Goal: Task Accomplishment & Management: Complete application form

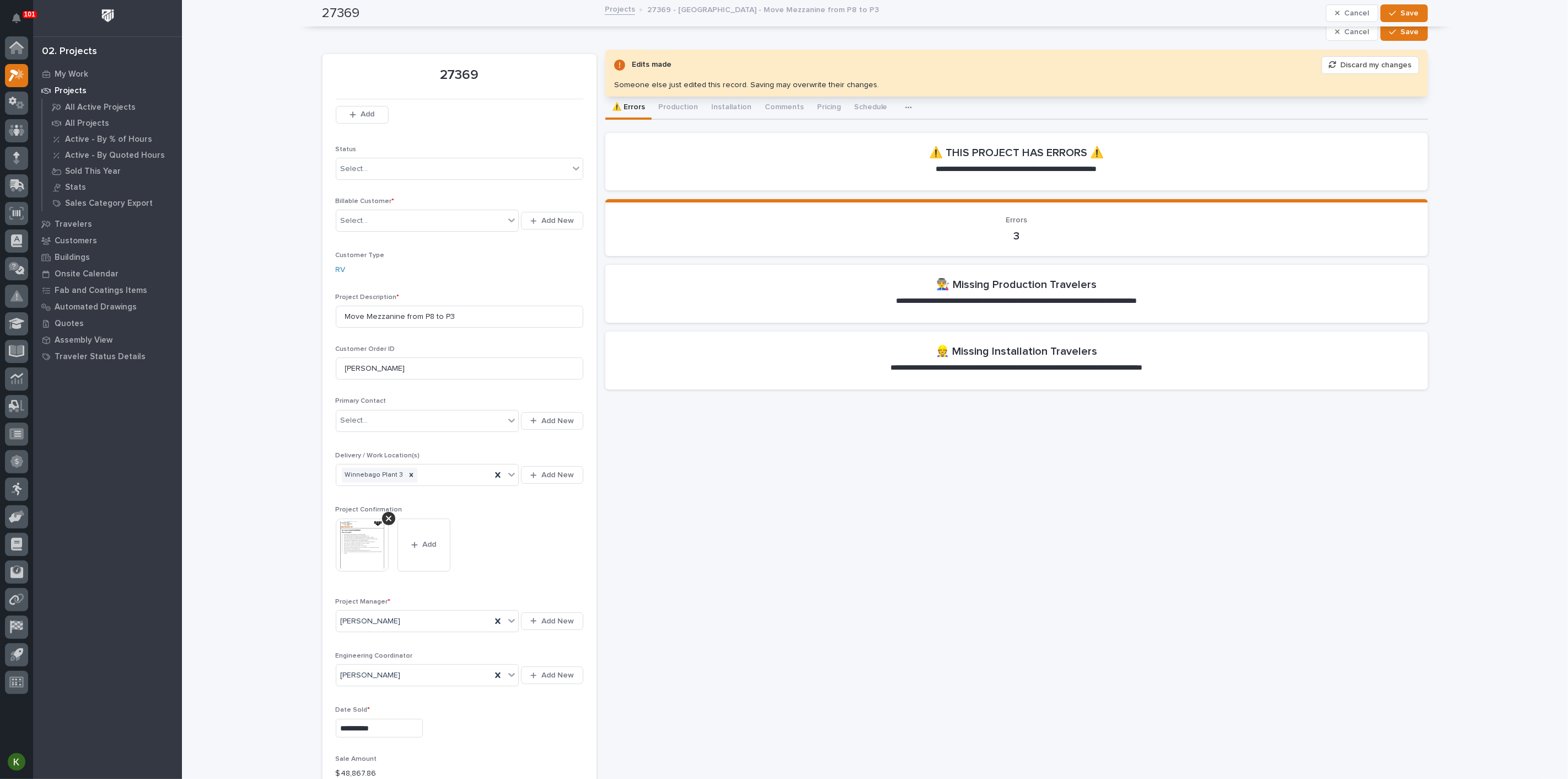
scroll to position [61, 0]
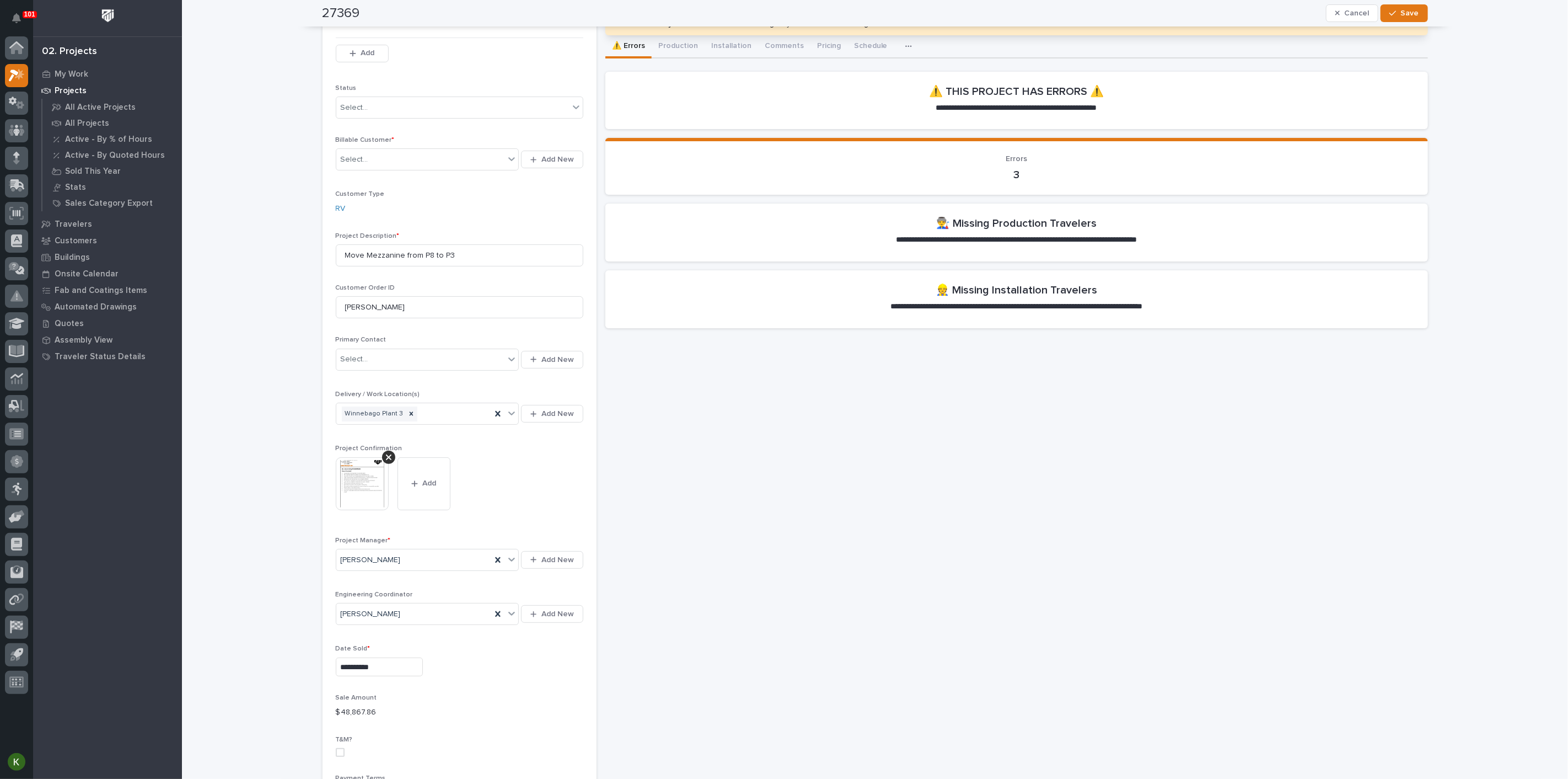
click at [1390, 17] on button "Save" at bounding box center [1404, 14] width 47 height 18
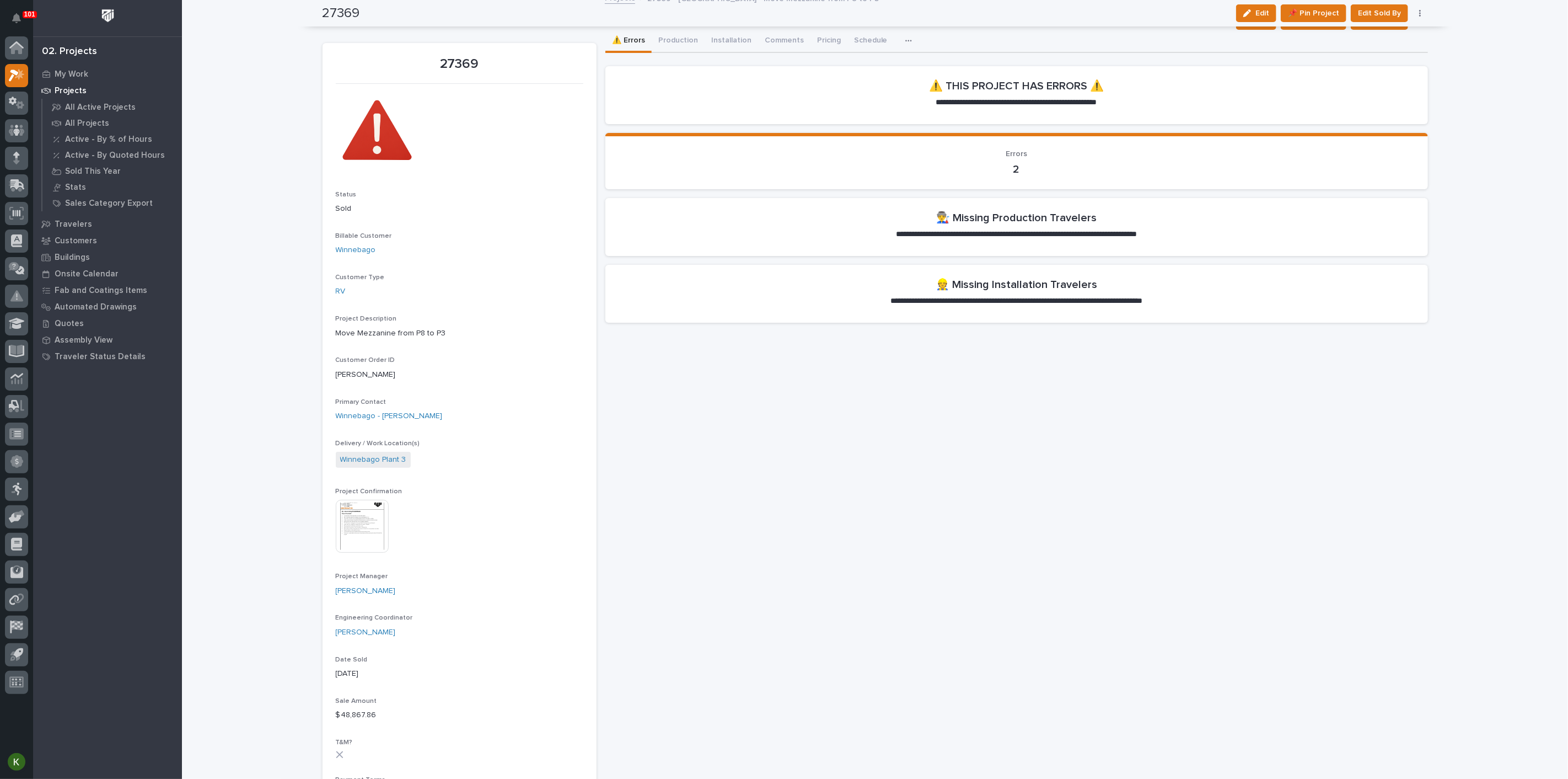
scroll to position [0, 0]
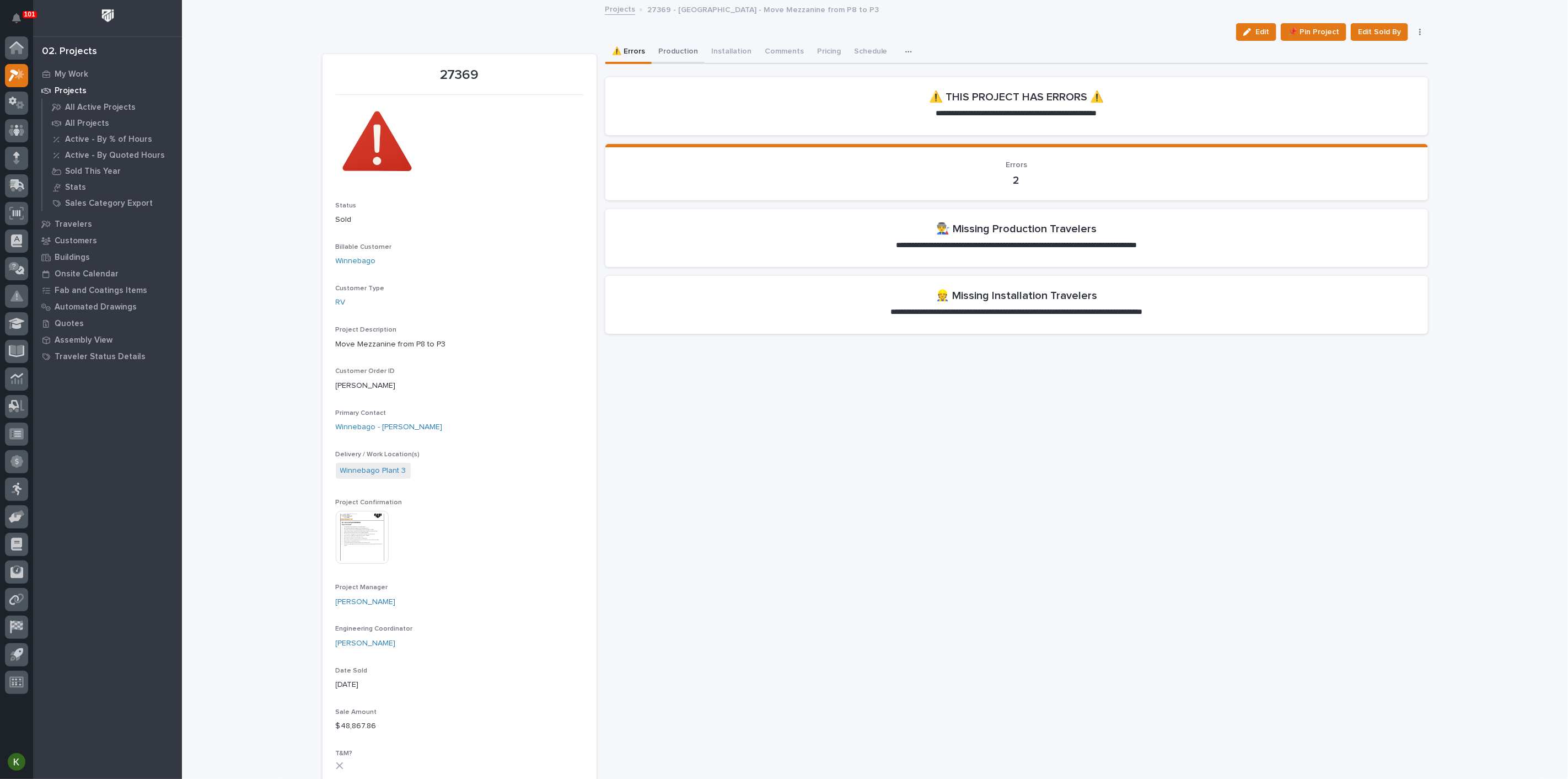
click at [696, 62] on button "Production" at bounding box center [678, 52] width 53 height 23
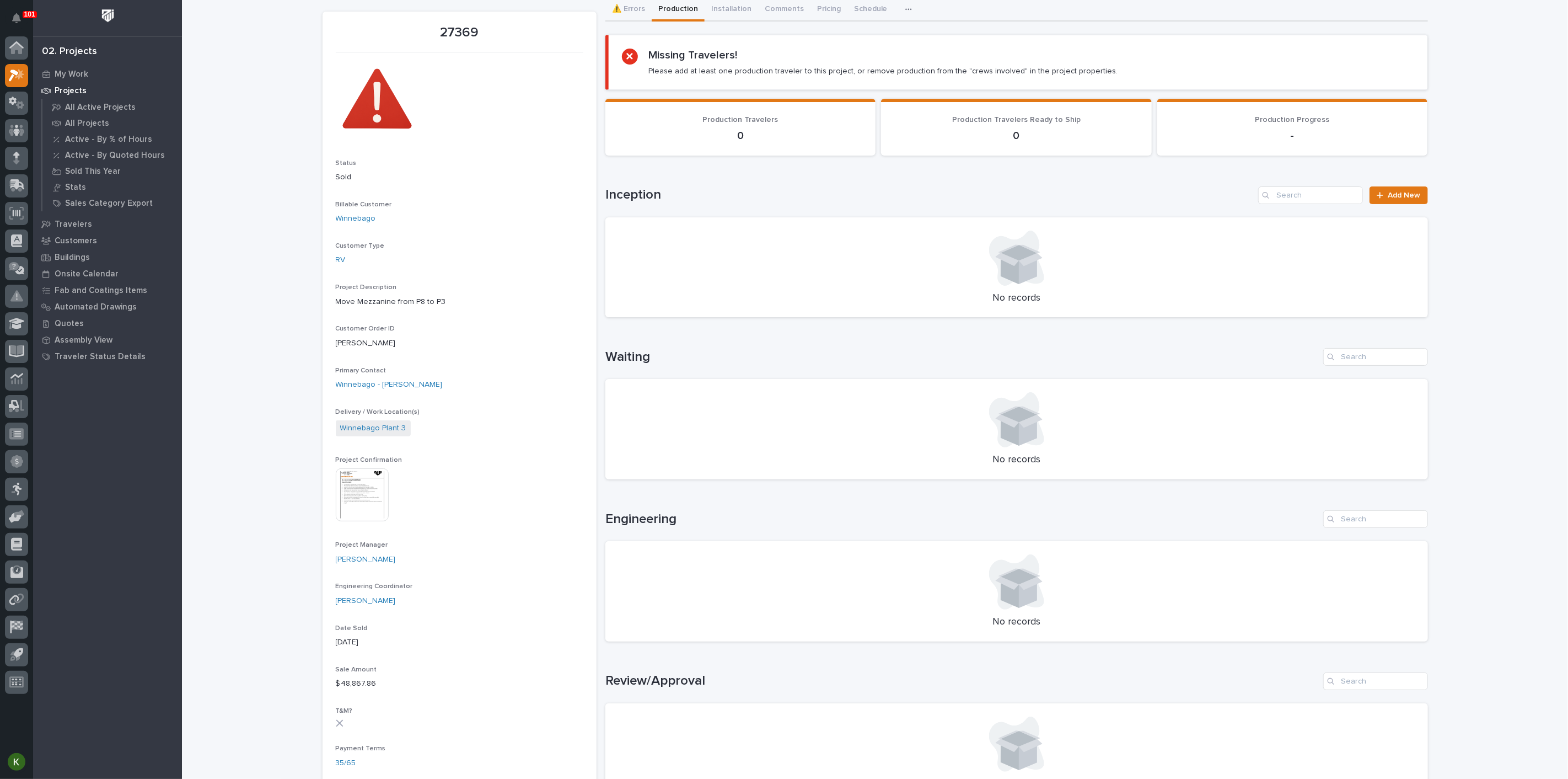
scroll to position [61, 0]
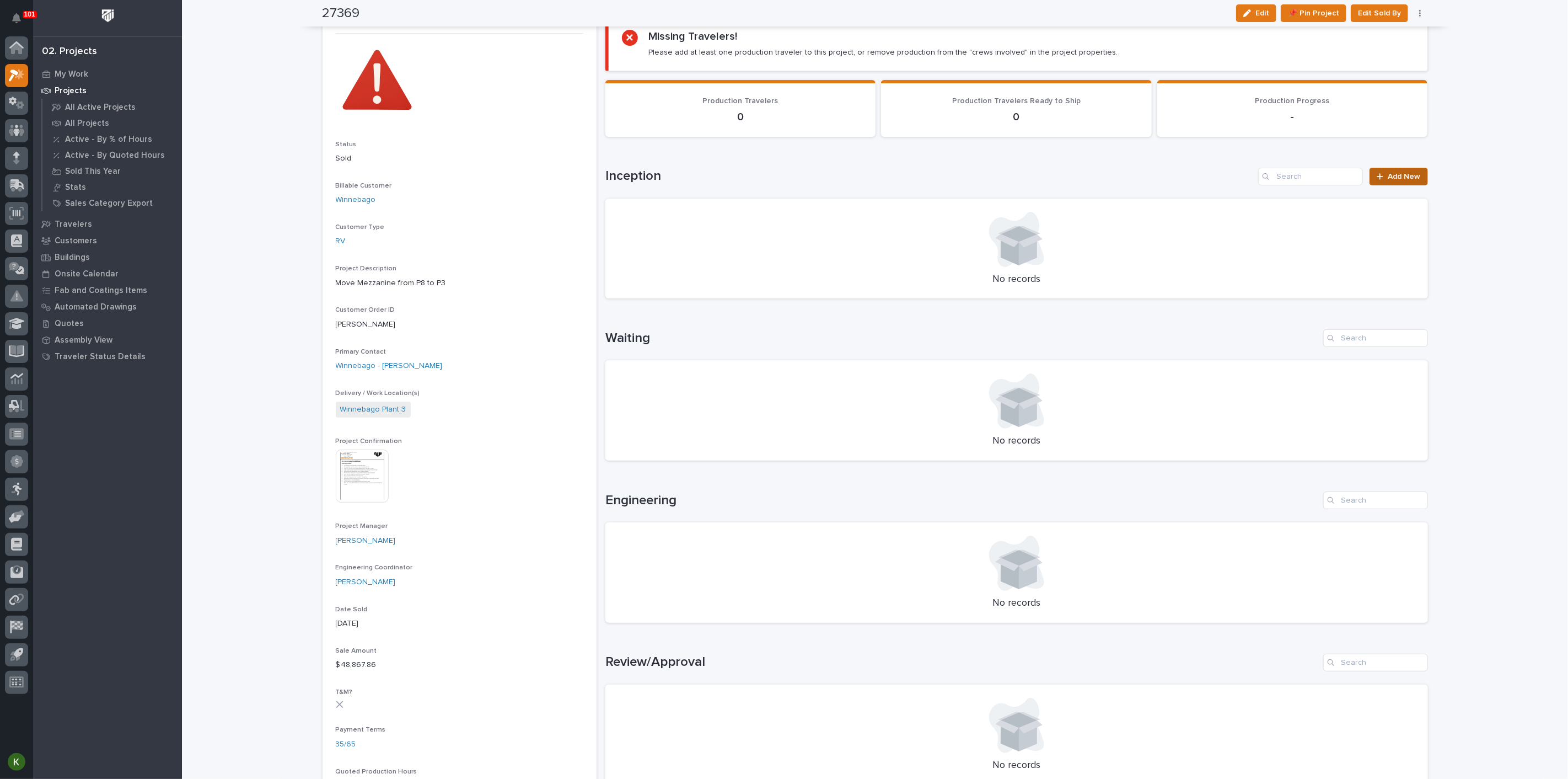
click at [1408, 180] on span "Add New" at bounding box center [1405, 177] width 32 height 8
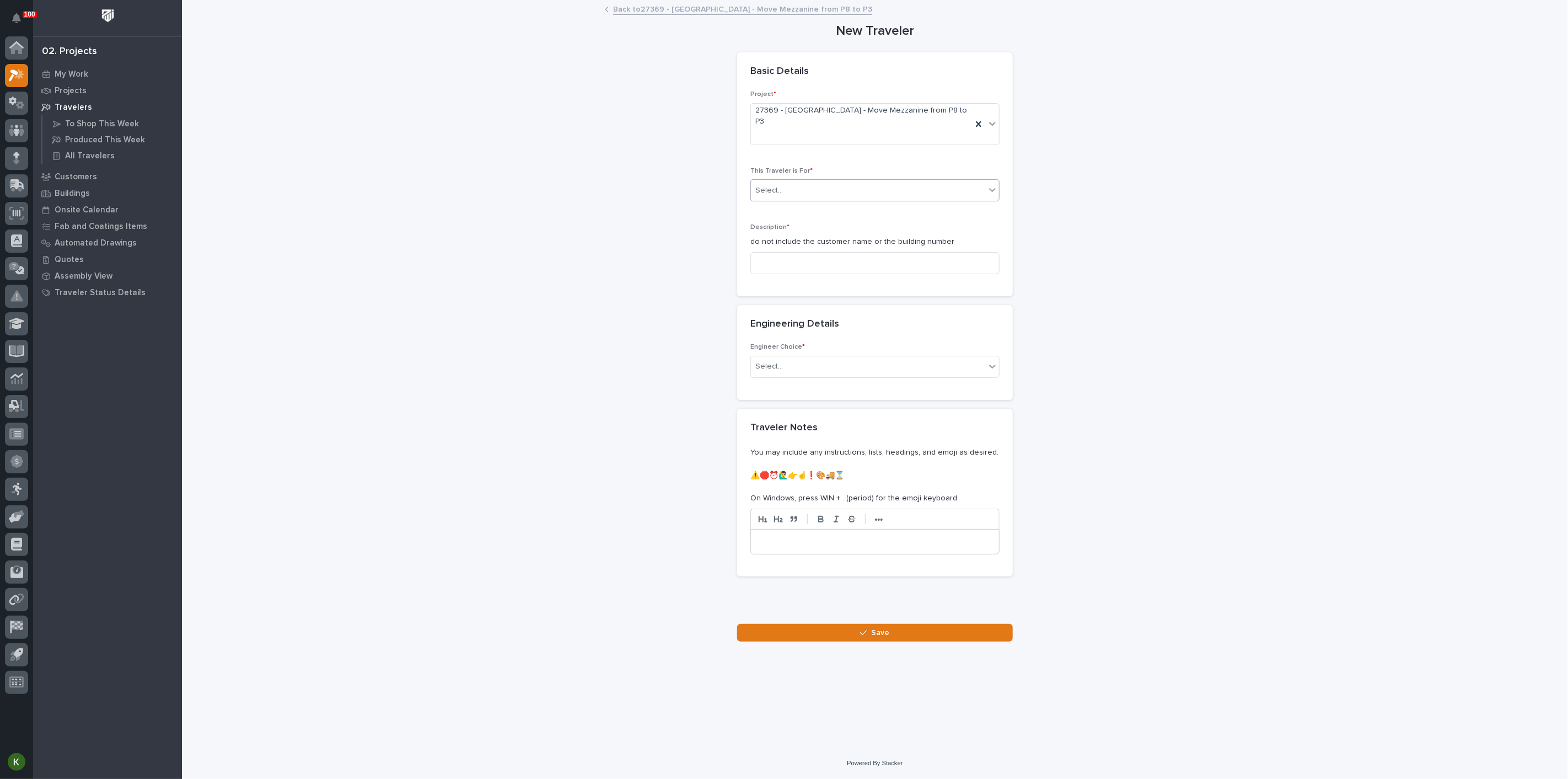
click at [871, 199] on div "Select..." at bounding box center [868, 190] width 234 height 18
click at [863, 258] on div "Production" at bounding box center [871, 255] width 242 height 19
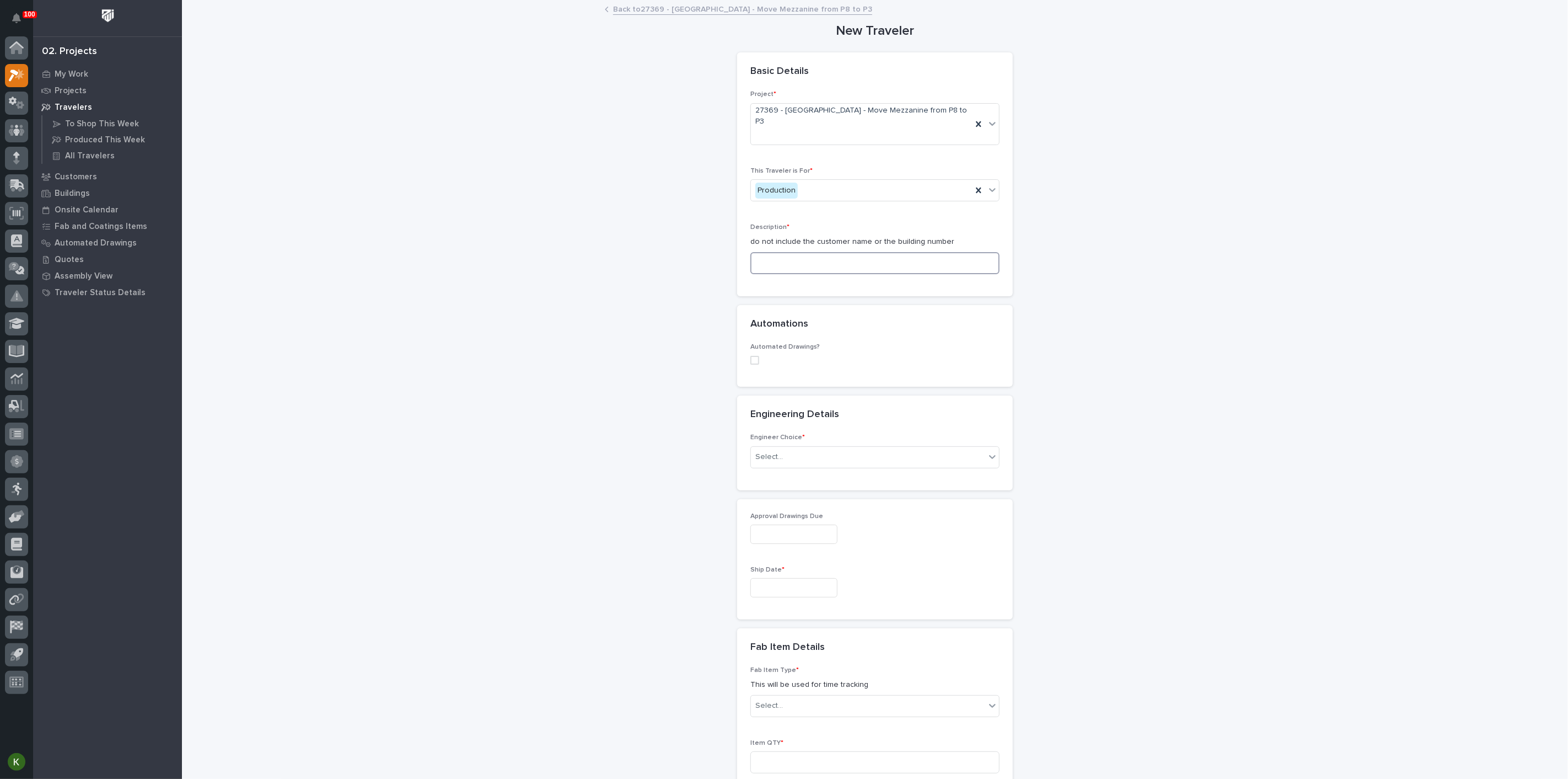
click at [839, 274] on input at bounding box center [875, 263] width 250 height 22
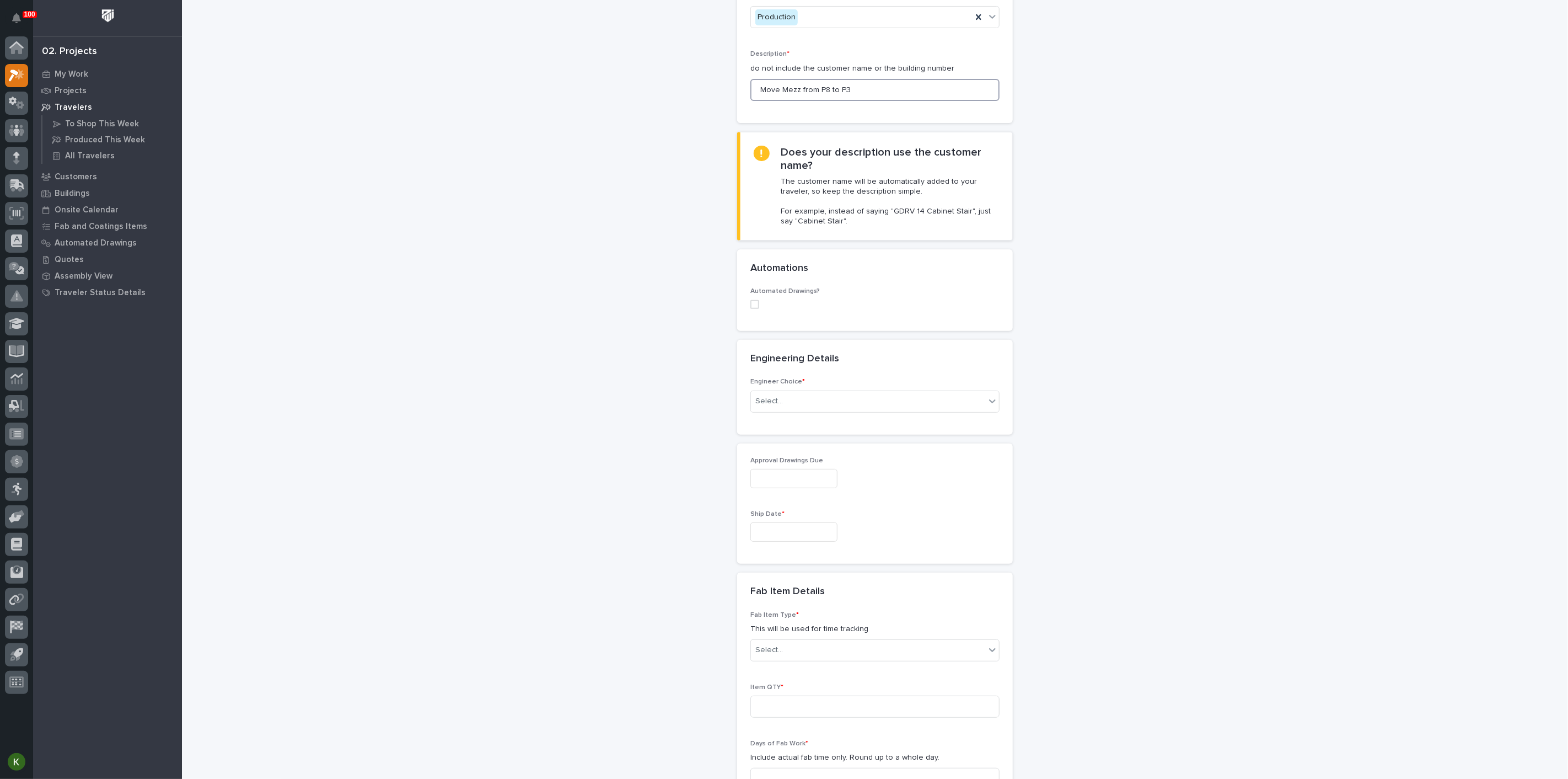
scroll to position [184, 0]
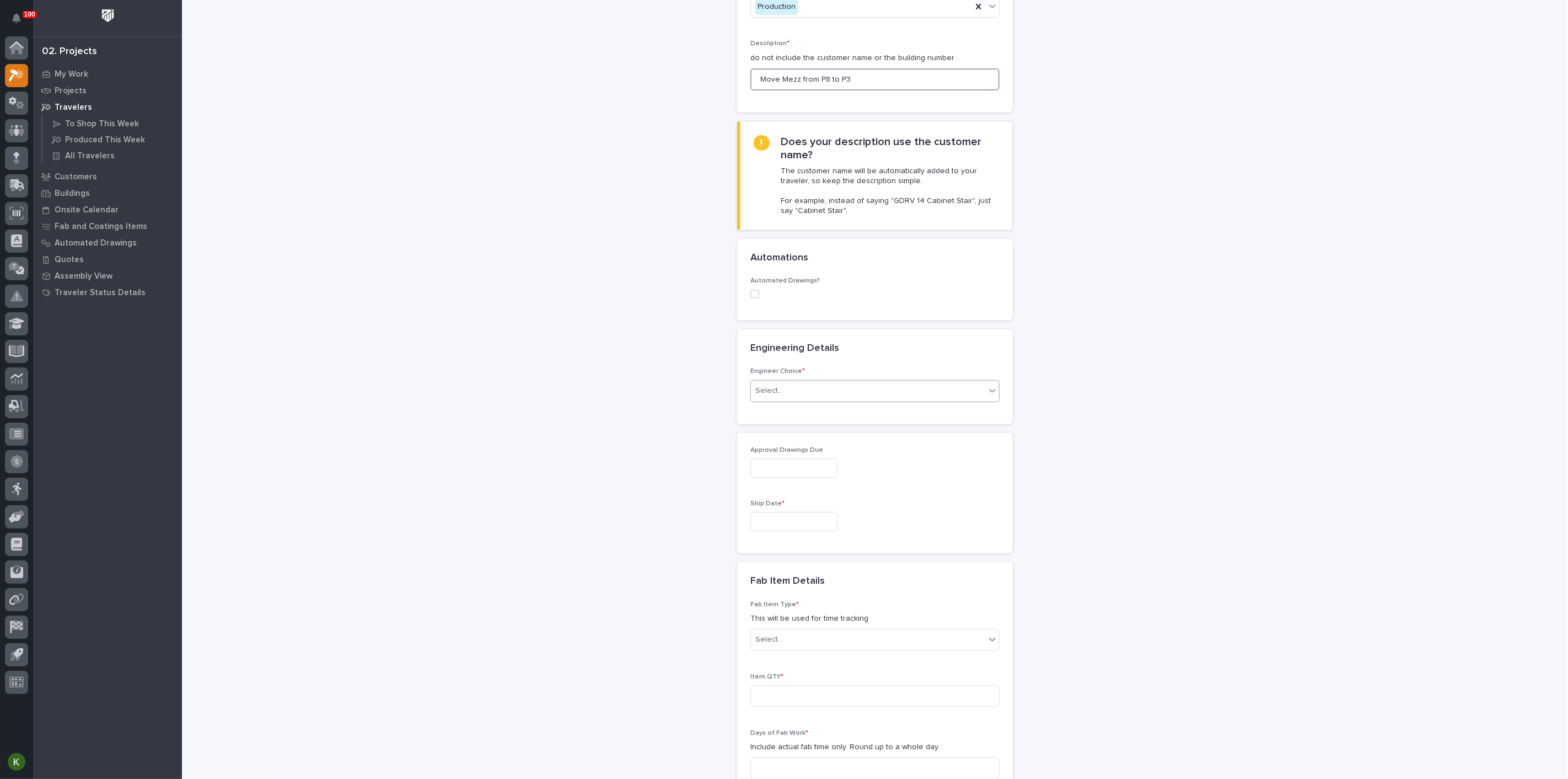
type input "Move Mezz from P8 to P3"
click at [861, 400] on div "Select..." at bounding box center [868, 390] width 234 height 18
drag, startPoint x: 855, startPoint y: 569, endPoint x: 854, endPoint y: 579, distance: 10.0
click at [854, 579] on div "I want my coordinator to choose an engineer" at bounding box center [871, 580] width 242 height 19
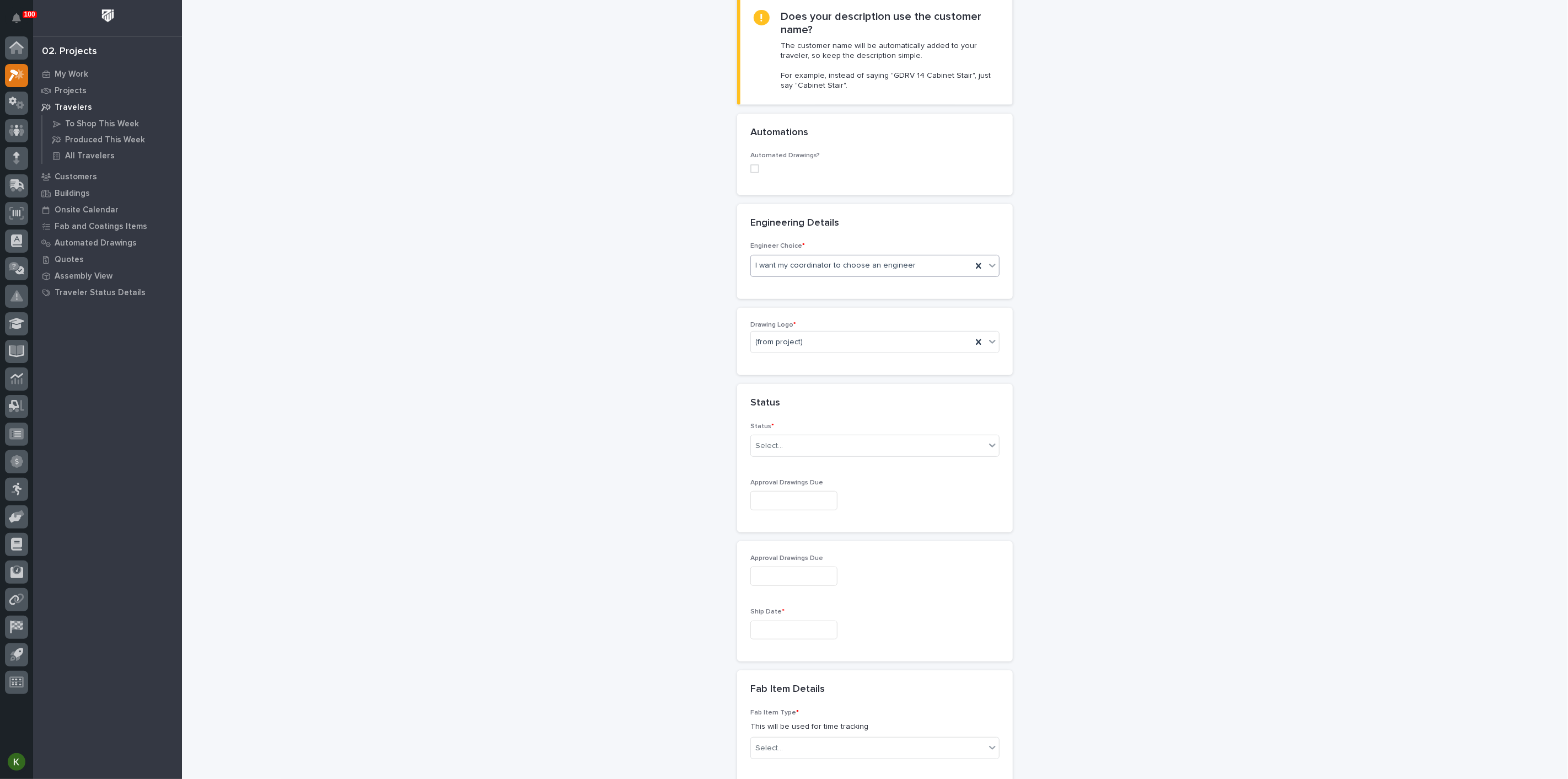
scroll to position [323, 0]
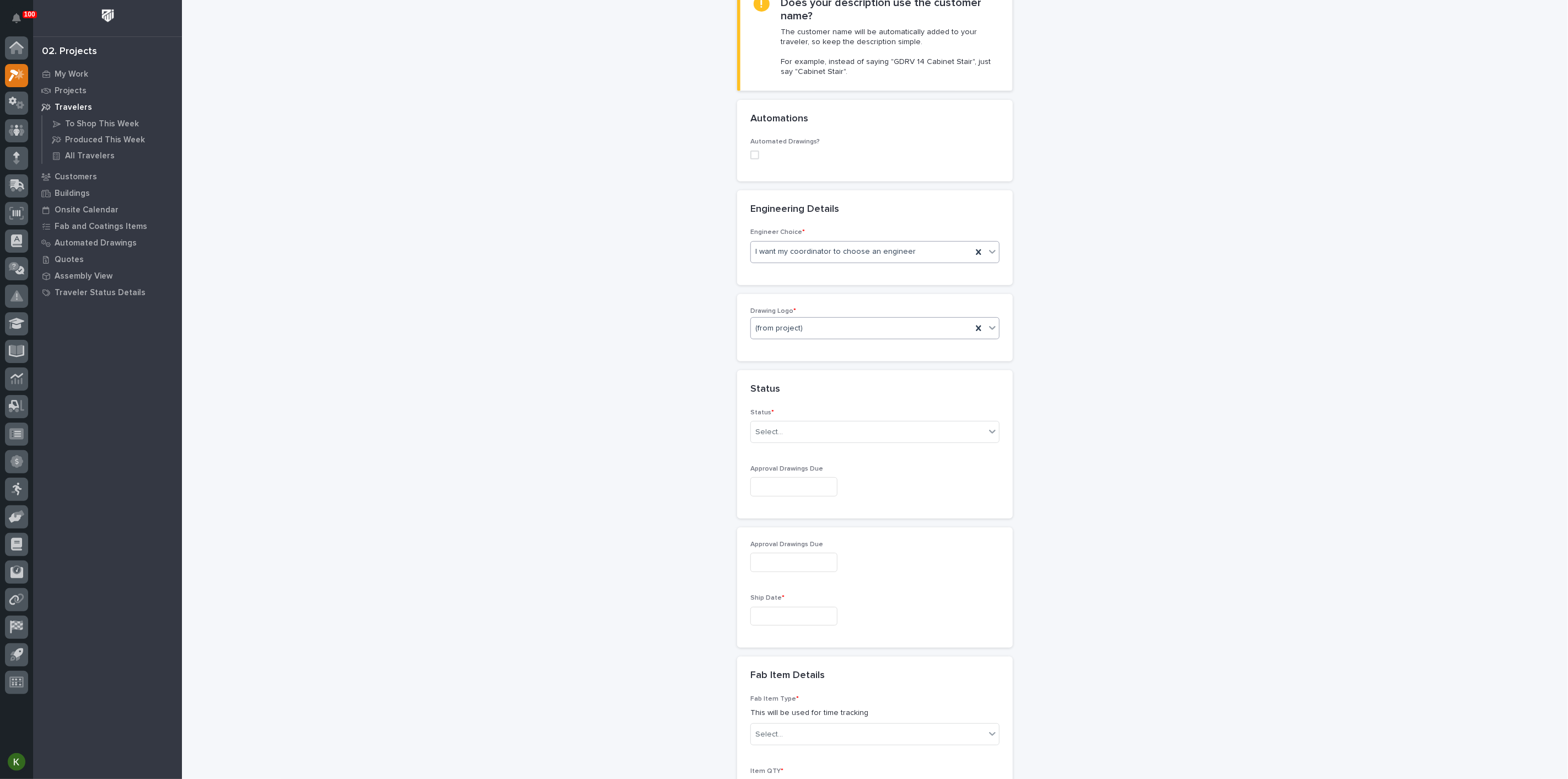
click at [828, 337] on div "(from project)" at bounding box center [861, 328] width 221 height 18
click at [809, 542] on div "PWI" at bounding box center [871, 550] width 242 height 19
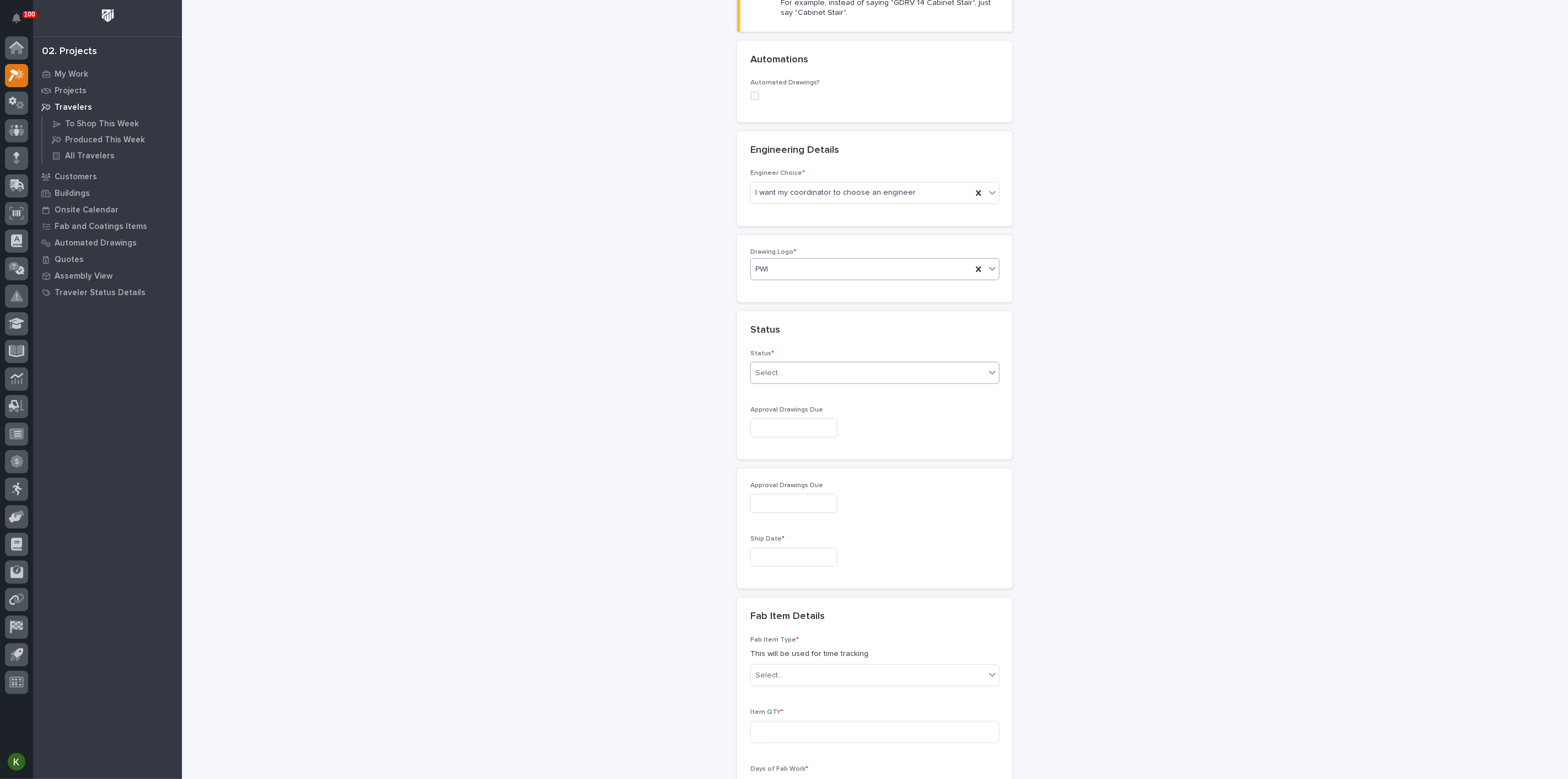
scroll to position [384, 0]
click at [807, 380] on div "Select..." at bounding box center [868, 371] width 234 height 18
click at [805, 579] on div "Sold (no traveler printed)" at bounding box center [871, 573] width 242 height 19
click at [789, 435] on input "text" at bounding box center [794, 425] width 87 height 19
click at [861, 436] on button "Next Month" at bounding box center [867, 445] width 18 height 18
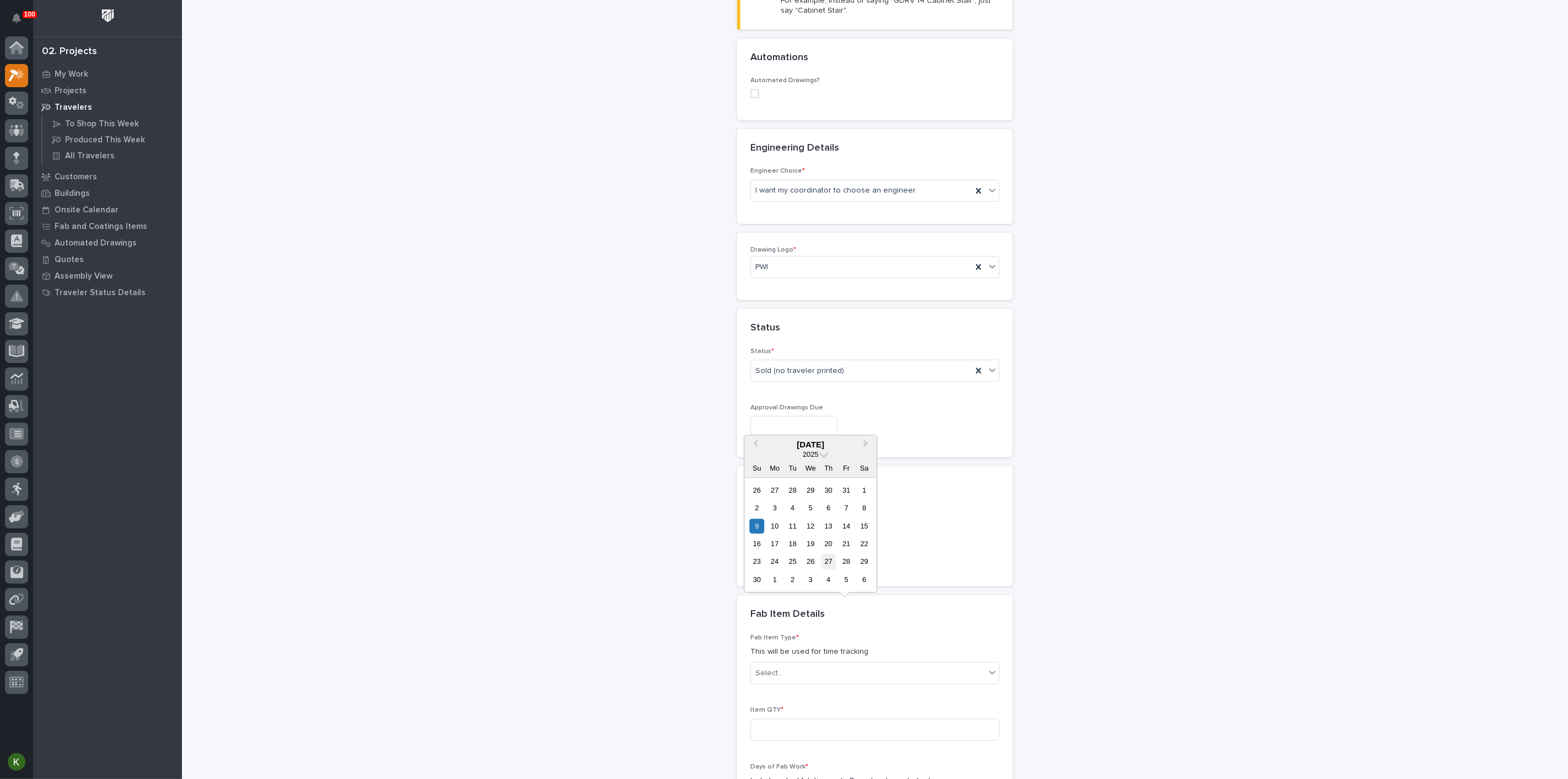
click at [821, 554] on div "27" at bounding box center [828, 562] width 15 height 15
type input "**********"
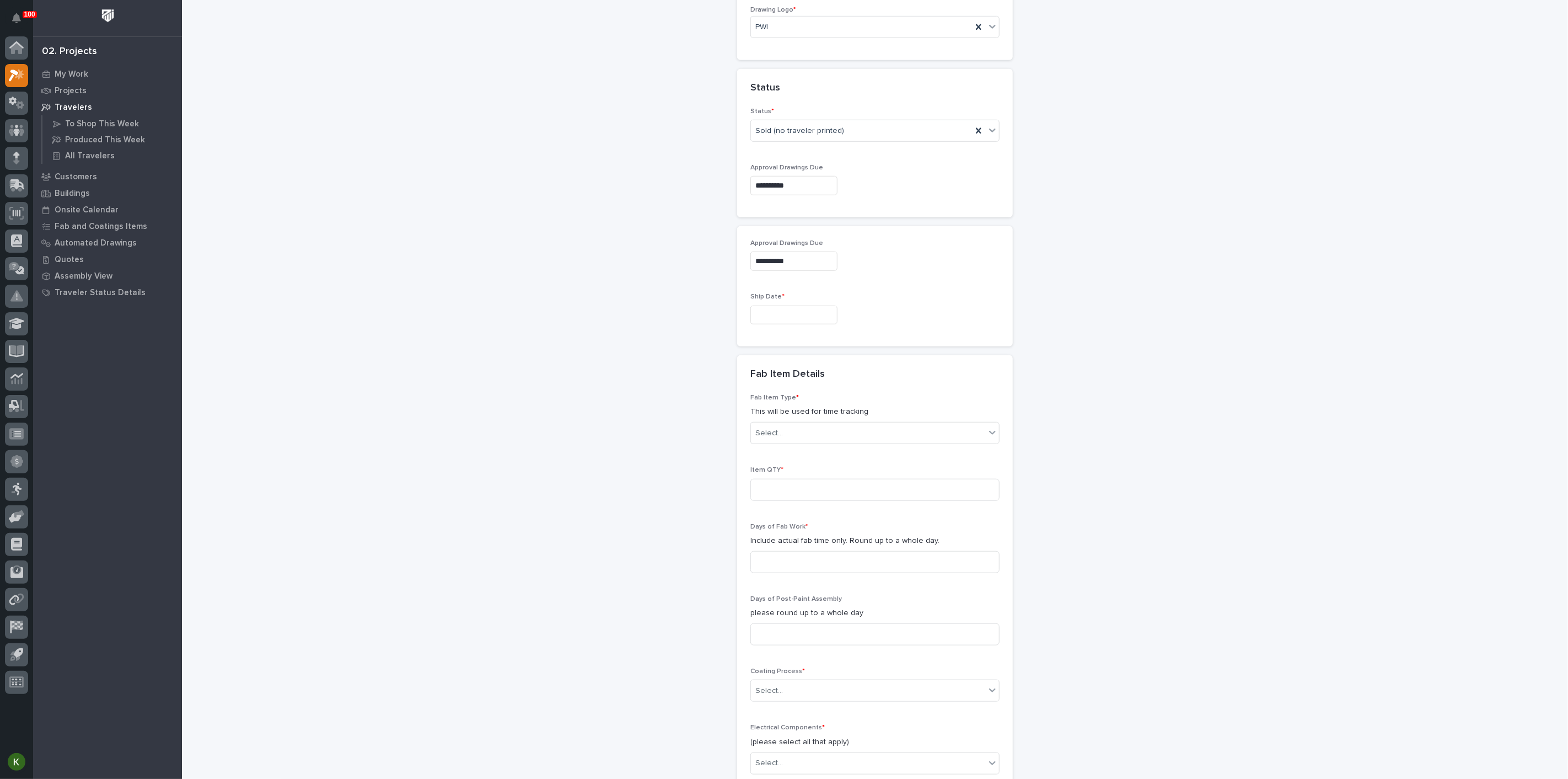
scroll to position [629, 0]
click at [773, 320] on input "text" at bounding box center [794, 309] width 87 height 19
click at [864, 347] on button "Next Month" at bounding box center [867, 356] width 18 height 18
click at [866, 348] on span "Next Month" at bounding box center [866, 355] width 0 height 14
click at [821, 429] on div "18" at bounding box center [828, 436] width 15 height 15
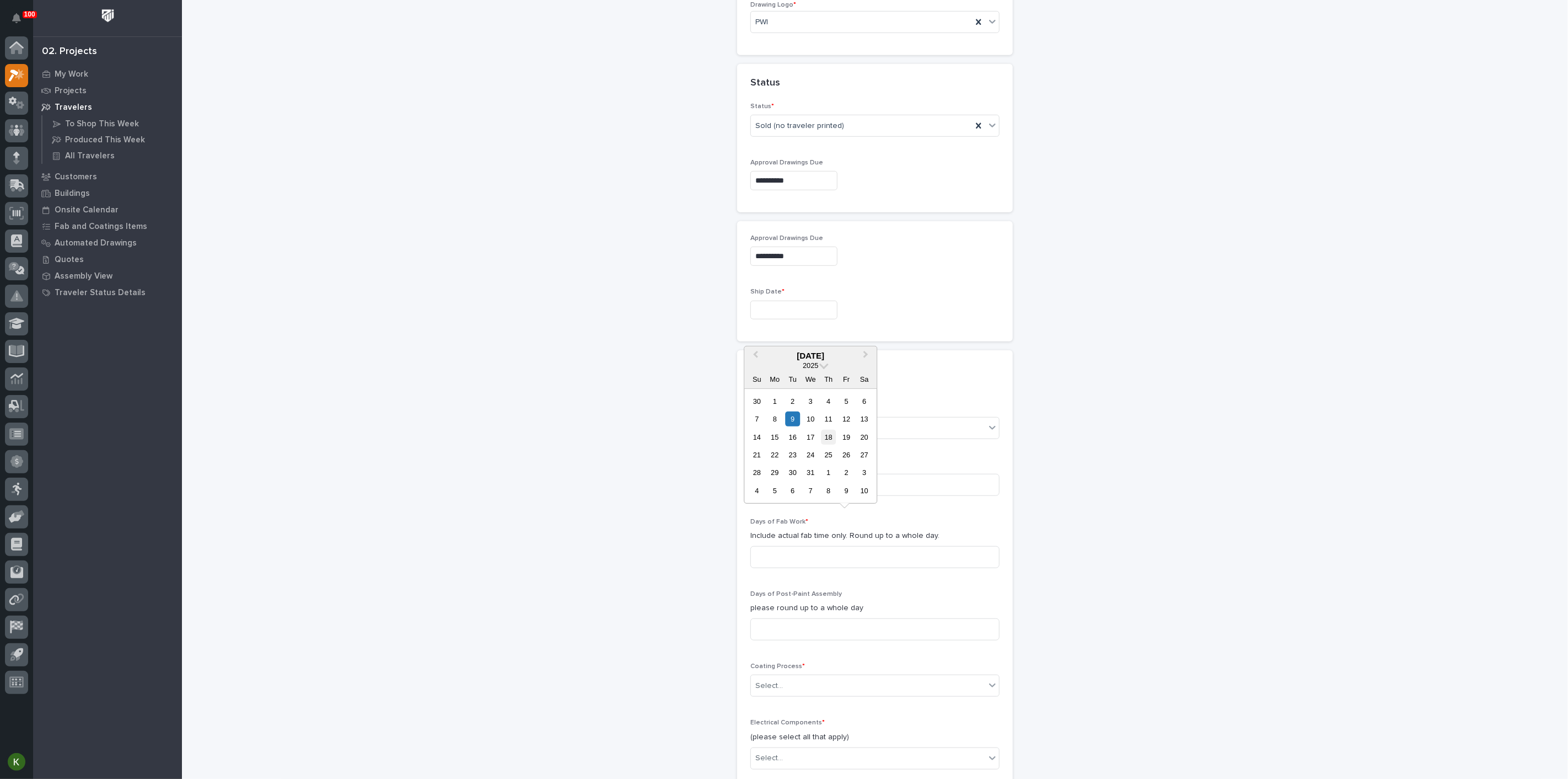
type input "**********"
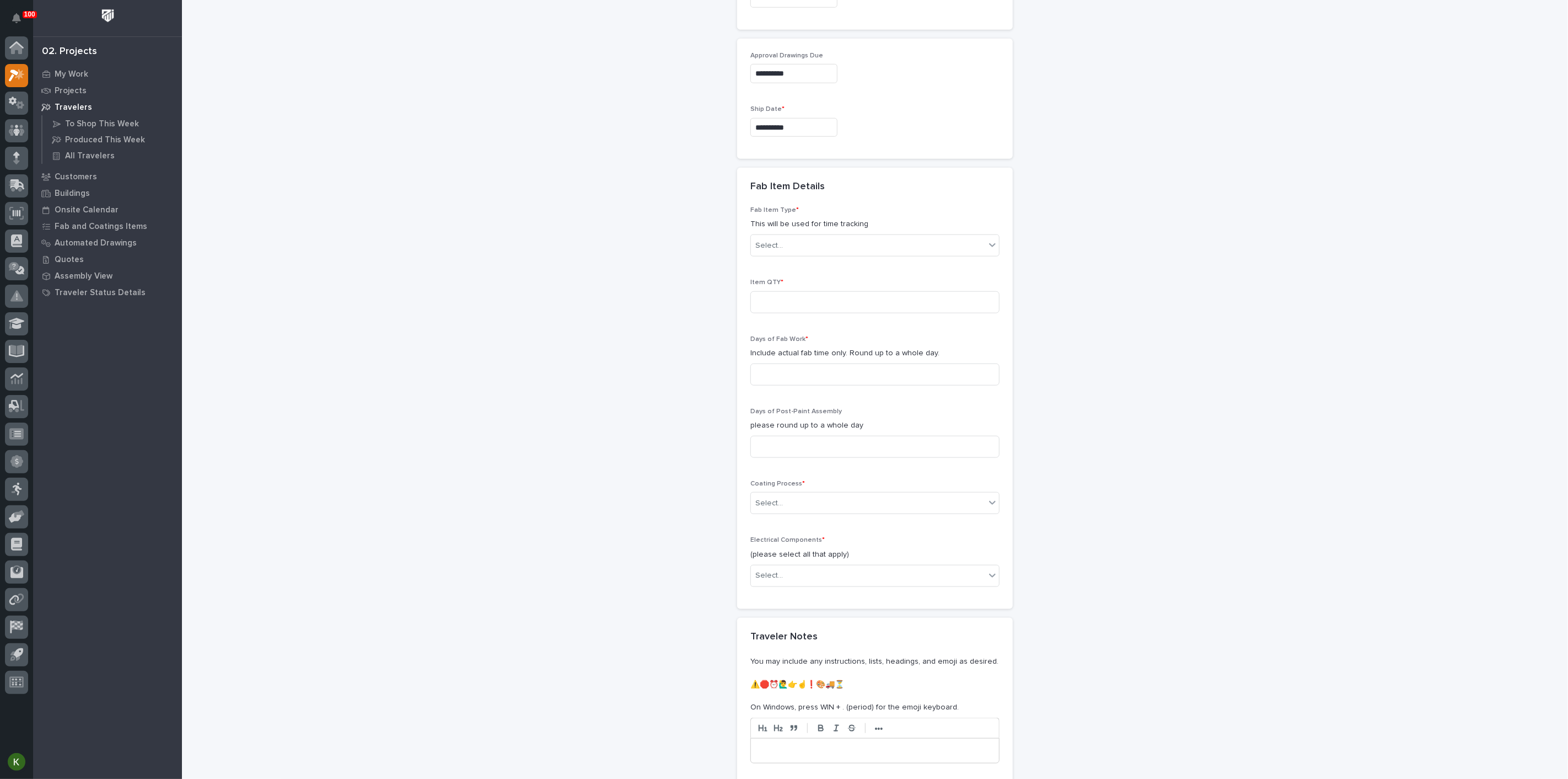
scroll to position [813, 0]
click at [798, 253] on div "Select..." at bounding box center [868, 244] width 234 height 18
drag, startPoint x: 820, startPoint y: 587, endPoint x: 820, endPoint y: 592, distance: 5.0
click at [820, 592] on div "Mezzanine Package" at bounding box center [871, 598] width 242 height 19
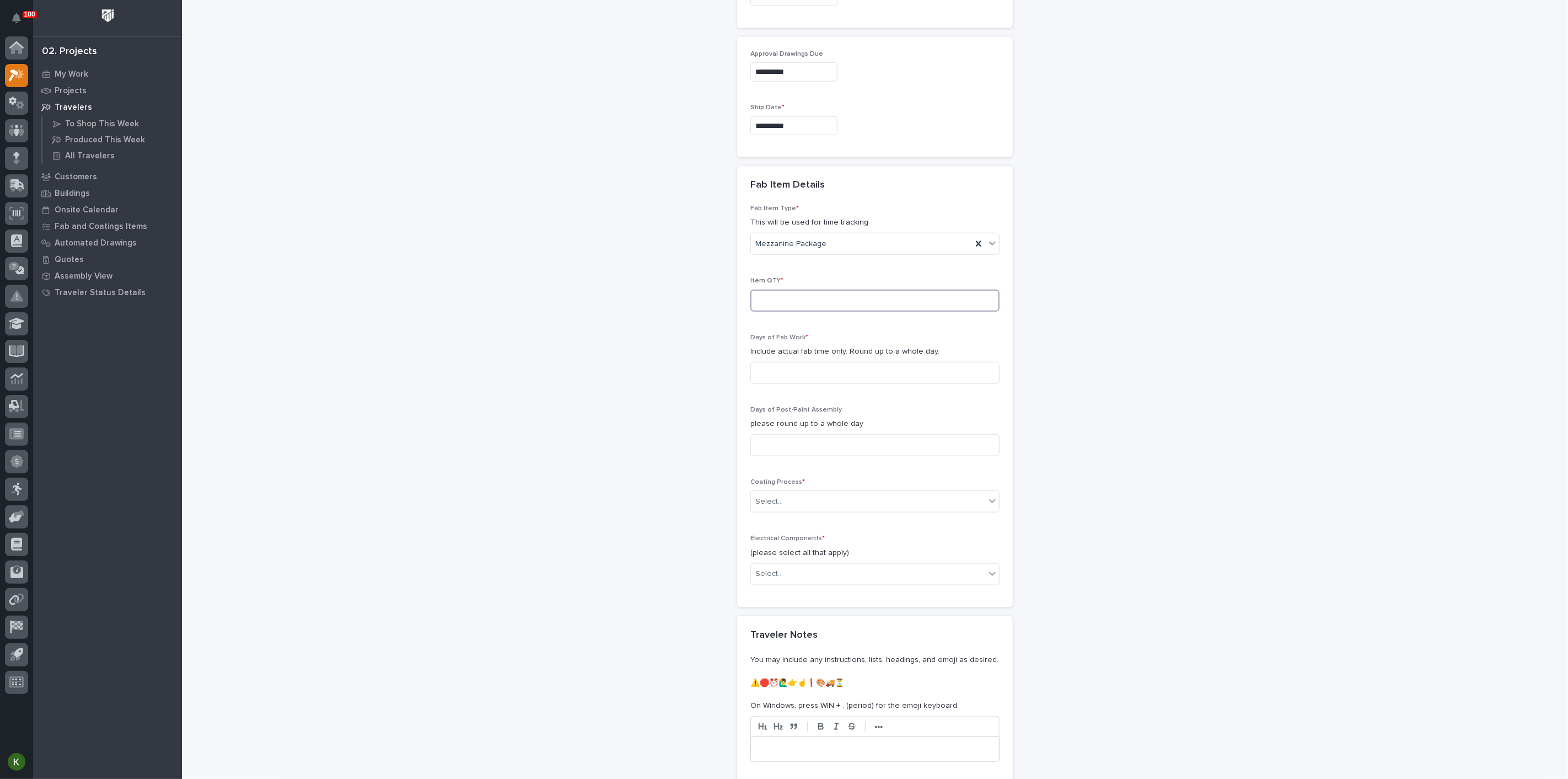
click at [776, 312] on input at bounding box center [875, 300] width 250 height 22
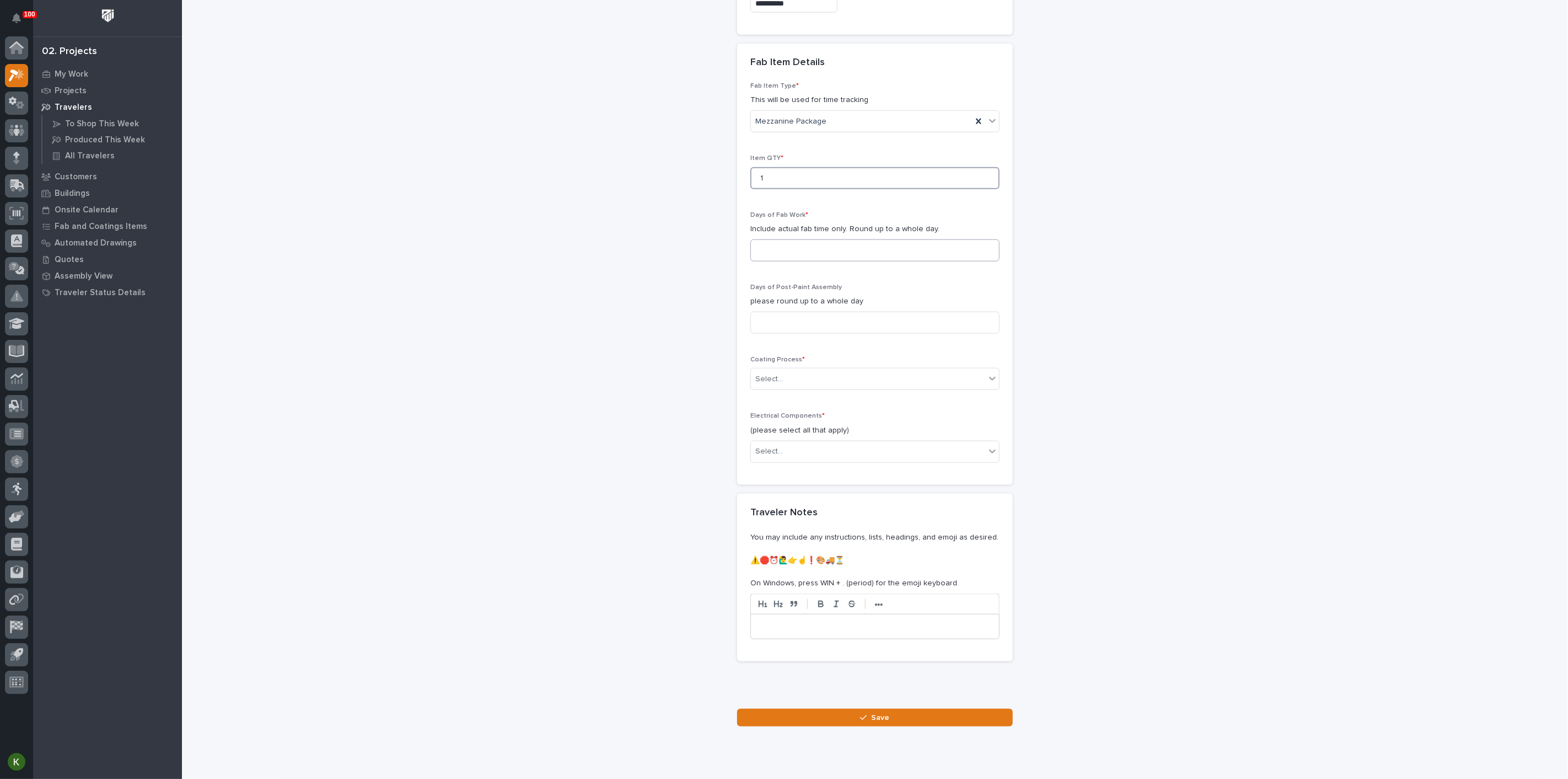
type input "1"
click at [779, 261] on input at bounding box center [875, 251] width 250 height 22
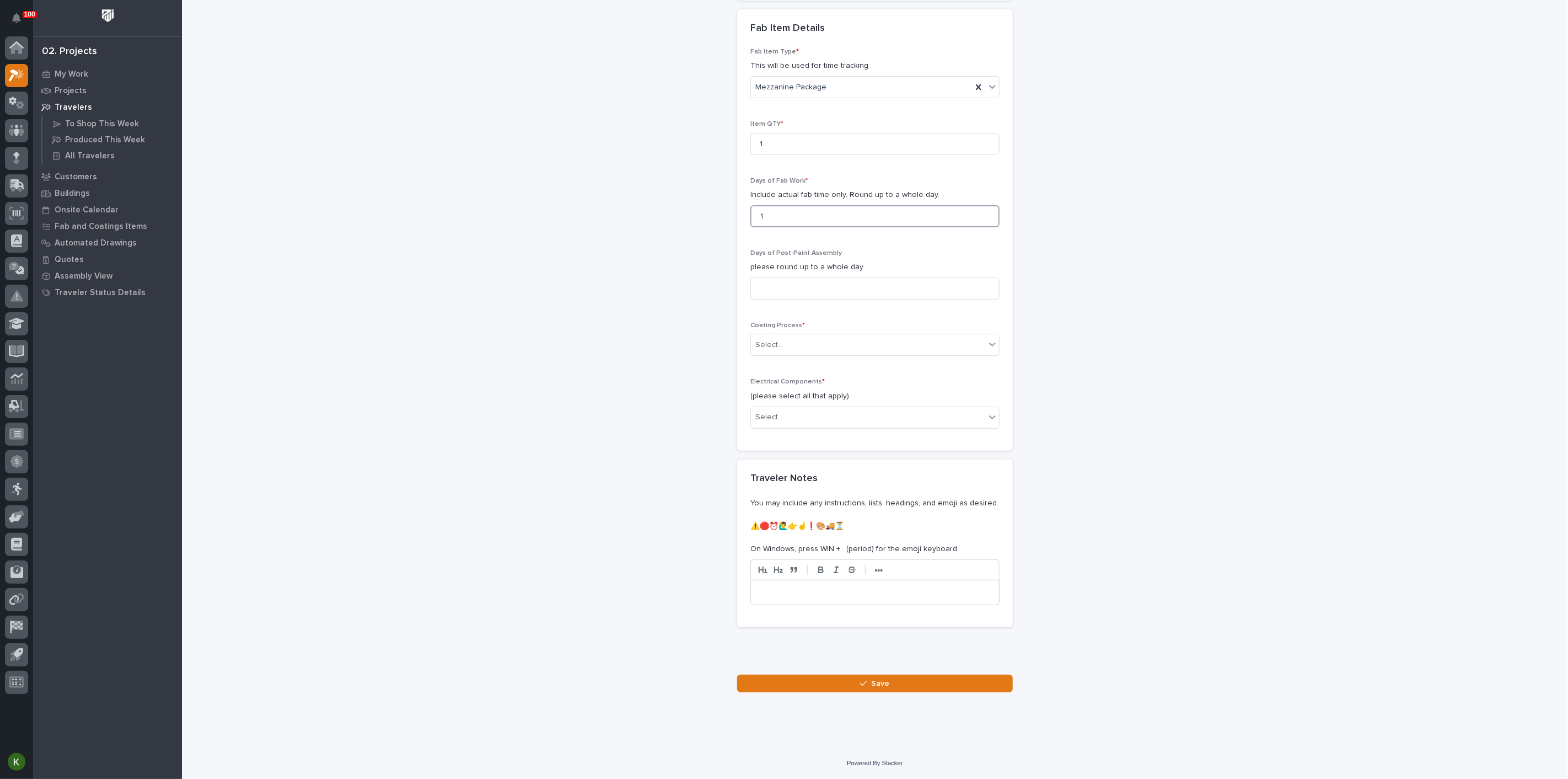
scroll to position [1059, 0]
type input "1"
click at [779, 299] on input at bounding box center [875, 289] width 250 height 22
type input "0"
click at [783, 351] on div "Select..." at bounding box center [769, 344] width 28 height 12
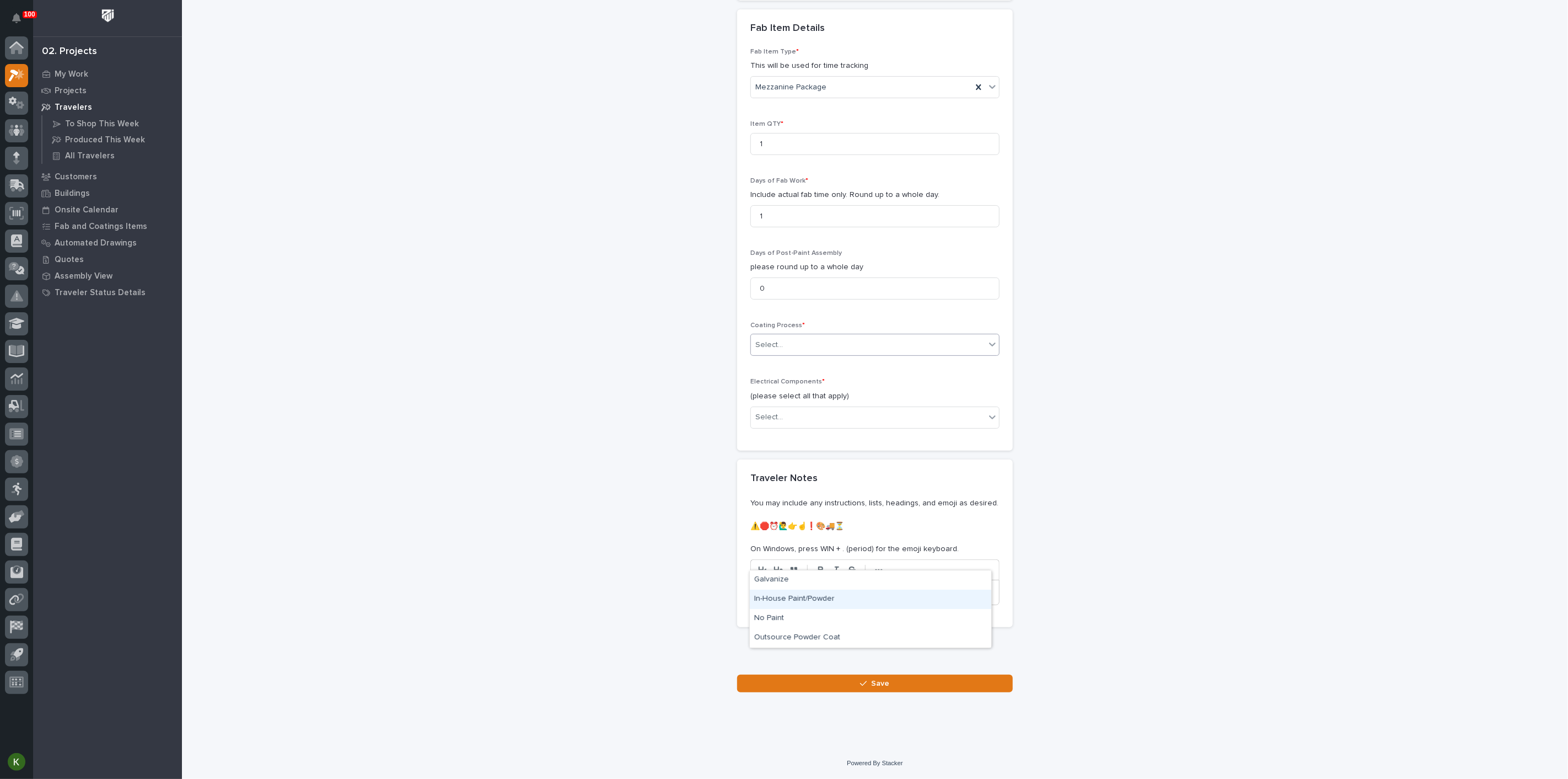
click at [790, 596] on div "In-House Paint/Powder" at bounding box center [871, 599] width 242 height 19
click at [799, 426] on div "Select..." at bounding box center [868, 417] width 234 height 18
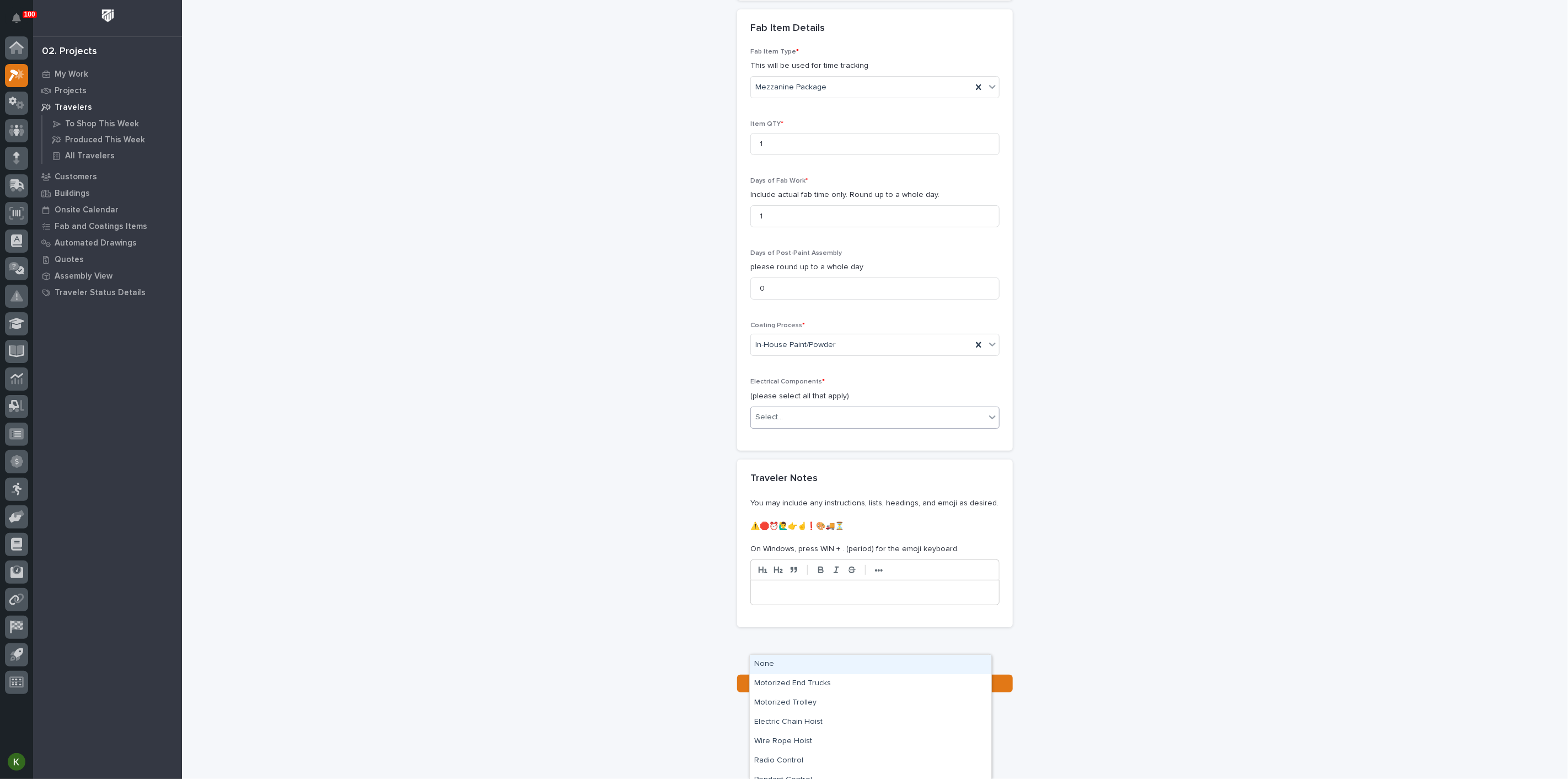
click at [797, 667] on div "None" at bounding box center [871, 664] width 242 height 19
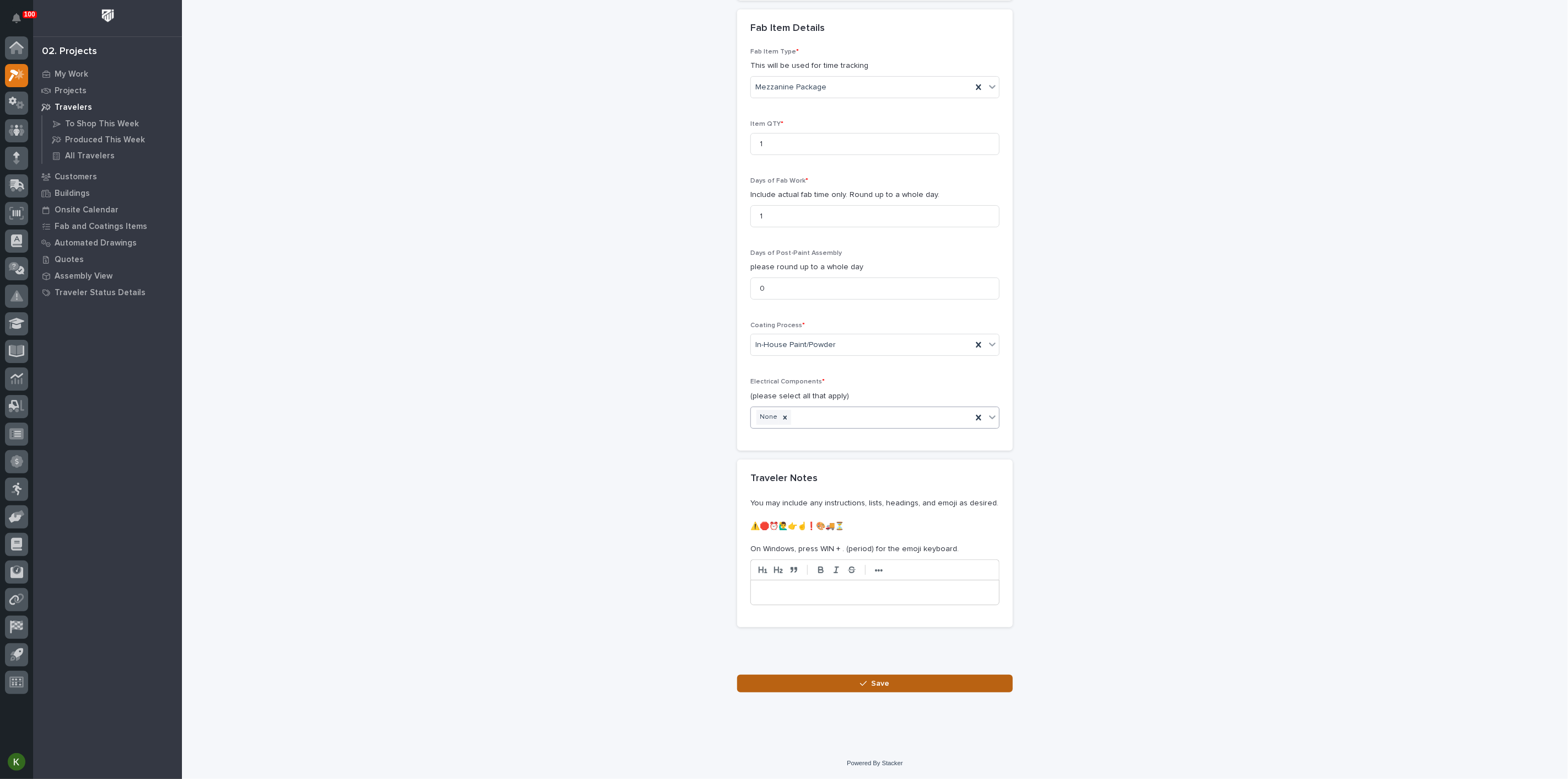
scroll to position [1358, 0]
click at [831, 683] on button "Save" at bounding box center [875, 683] width 276 height 18
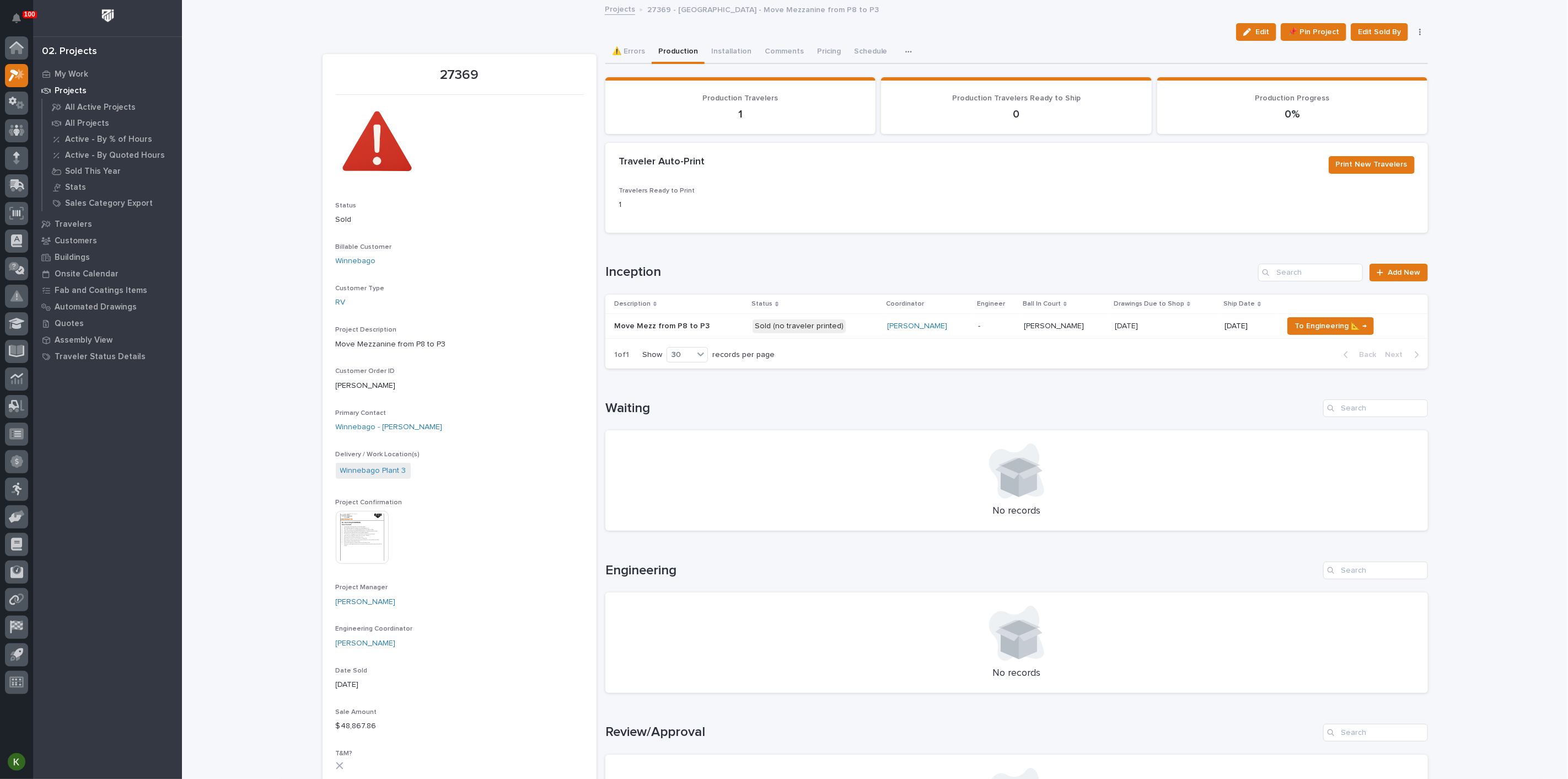
click at [883, 339] on td "Sold (no traveler printed)" at bounding box center [815, 326] width 134 height 25
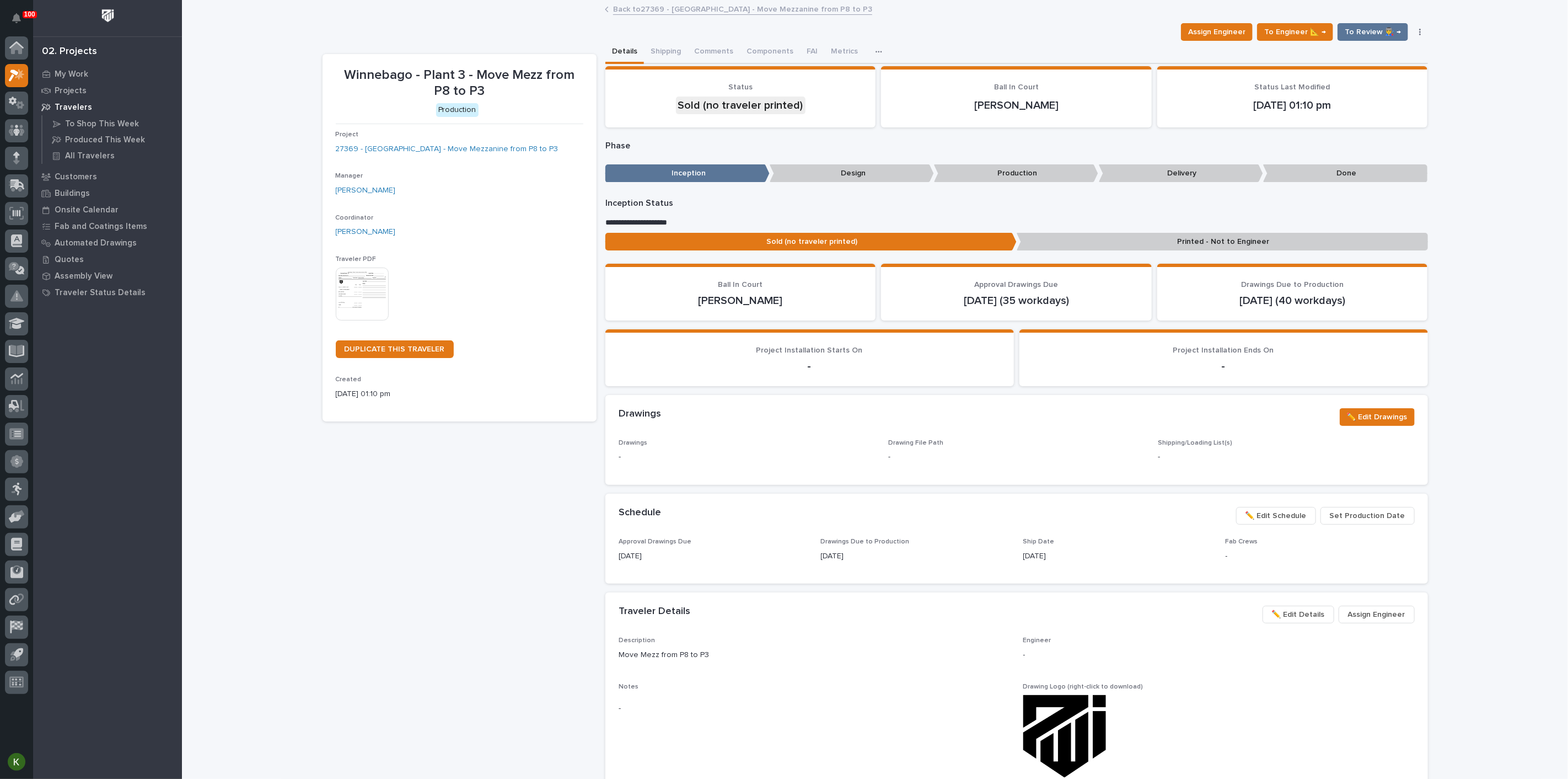
click at [367, 320] on img at bounding box center [362, 294] width 53 height 53
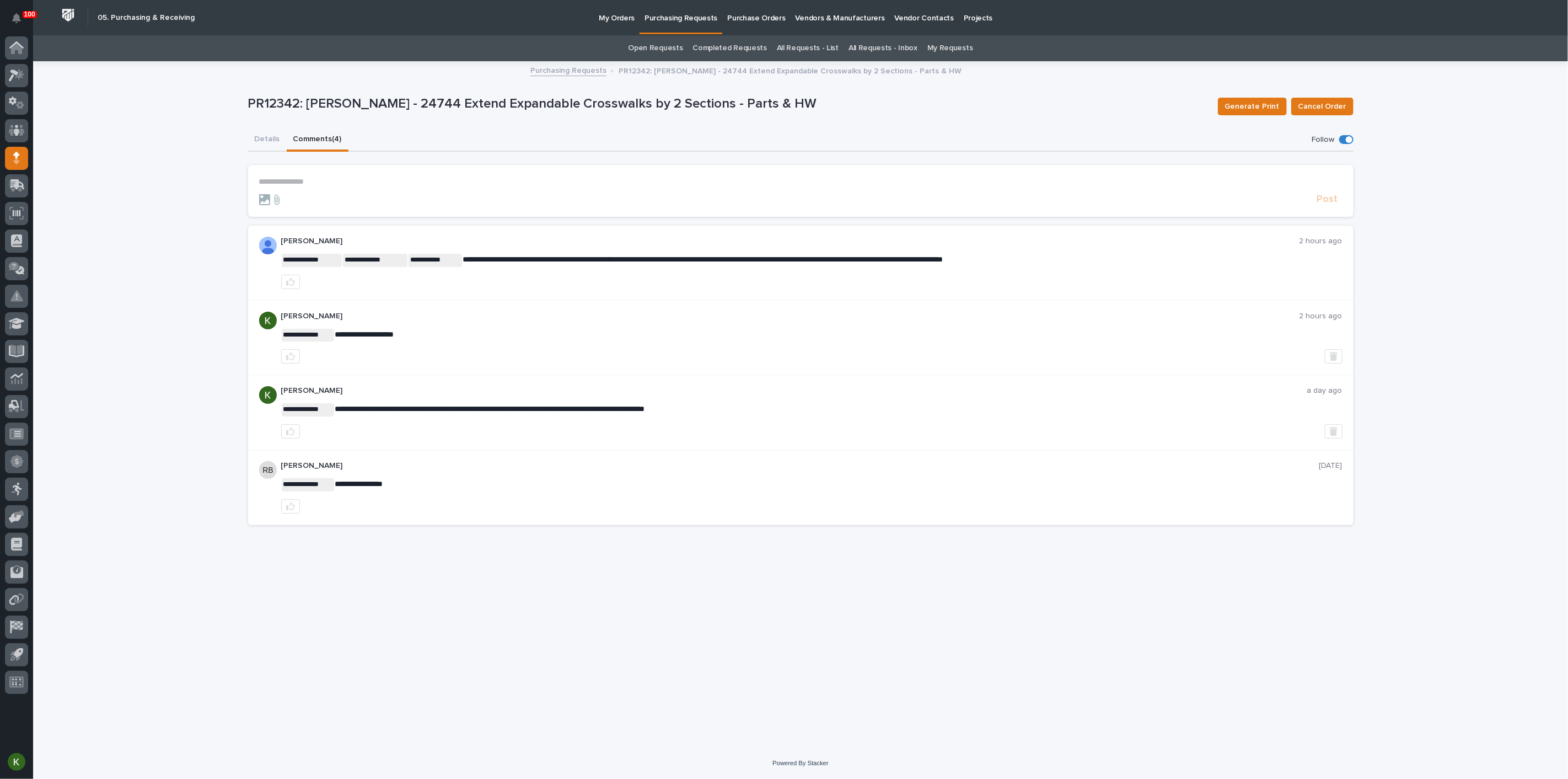
click at [261, 149] on button "Details" at bounding box center [267, 141] width 39 height 23
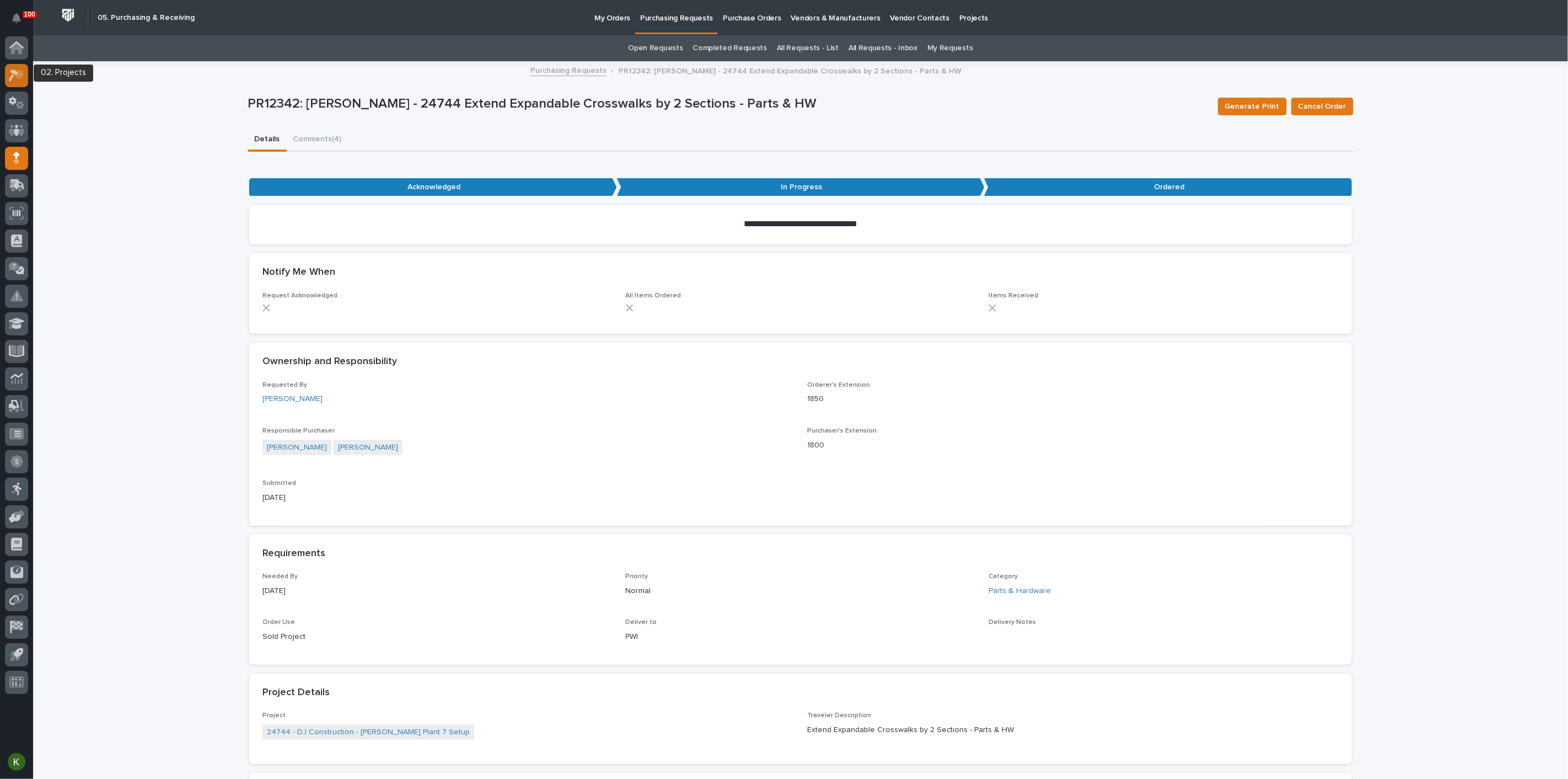
click at [15, 75] on icon at bounding box center [14, 75] width 10 height 12
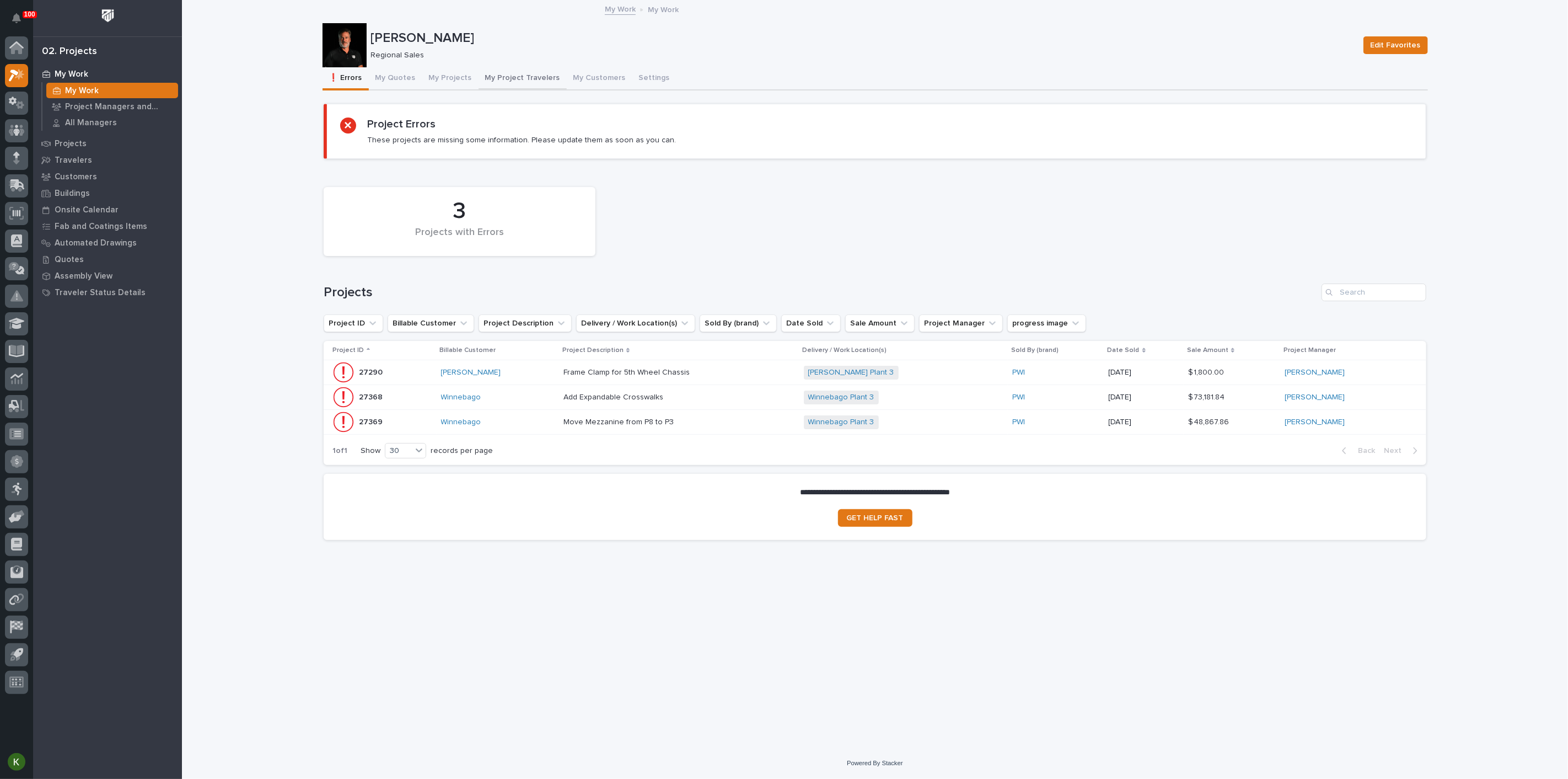
click at [556, 87] on button "My Project Travelers" at bounding box center [523, 79] width 88 height 23
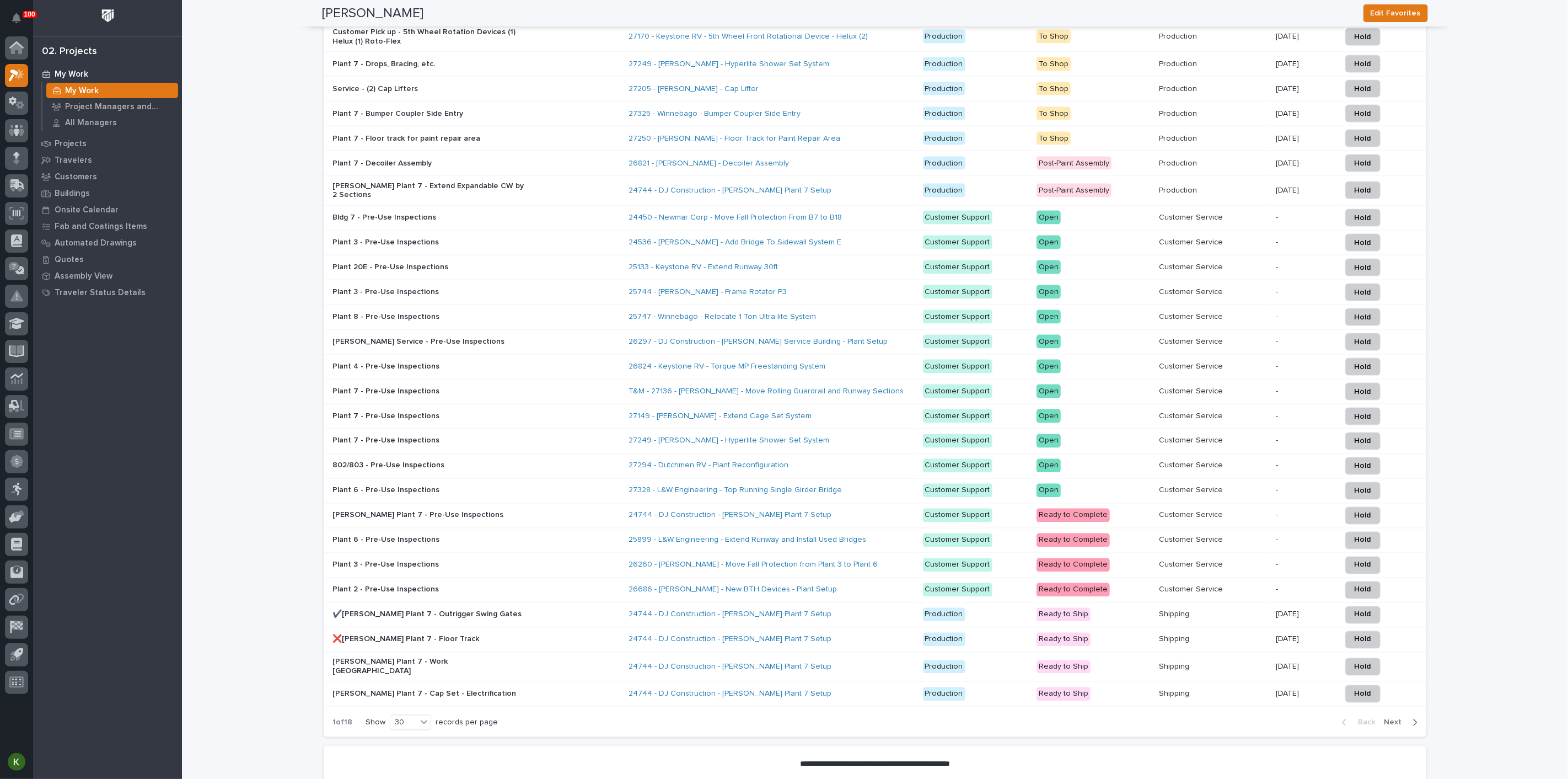
scroll to position [1348, 0]
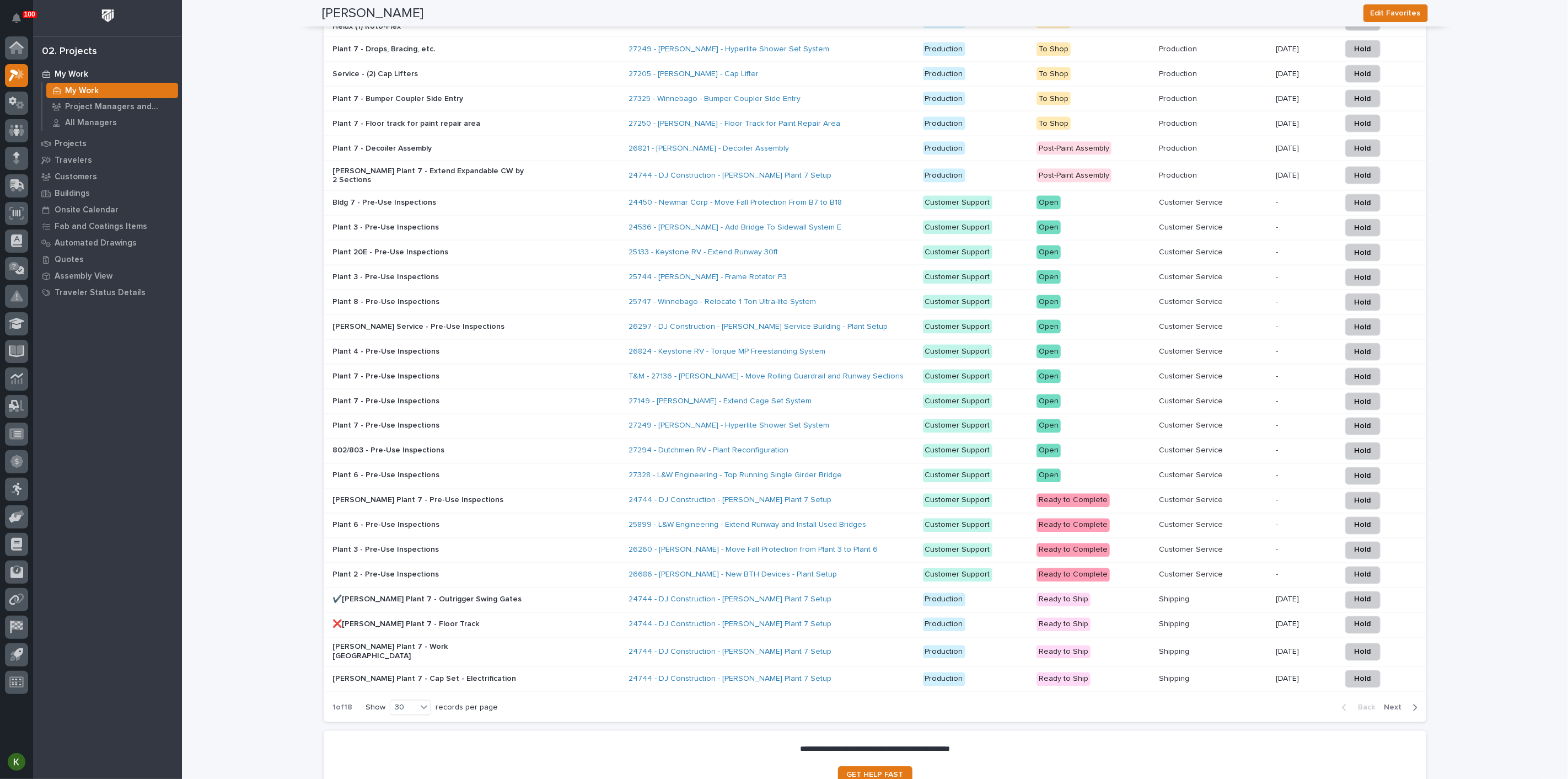
click at [542, 189] on div "[PERSON_NAME] Plant 7 - Extend Expandable CW by 2 Sections" at bounding box center [476, 176] width 287 height 28
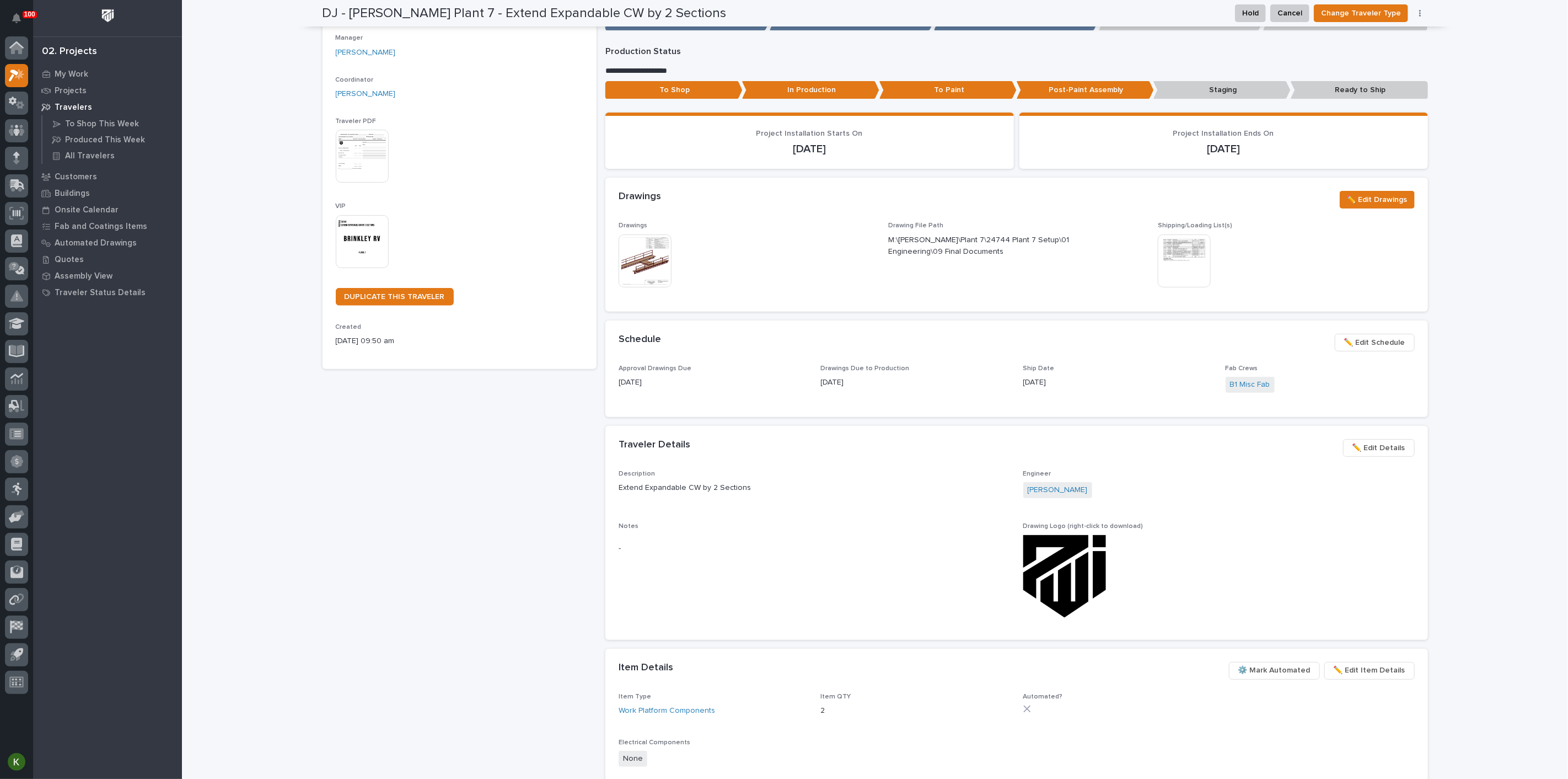
scroll to position [123, 0]
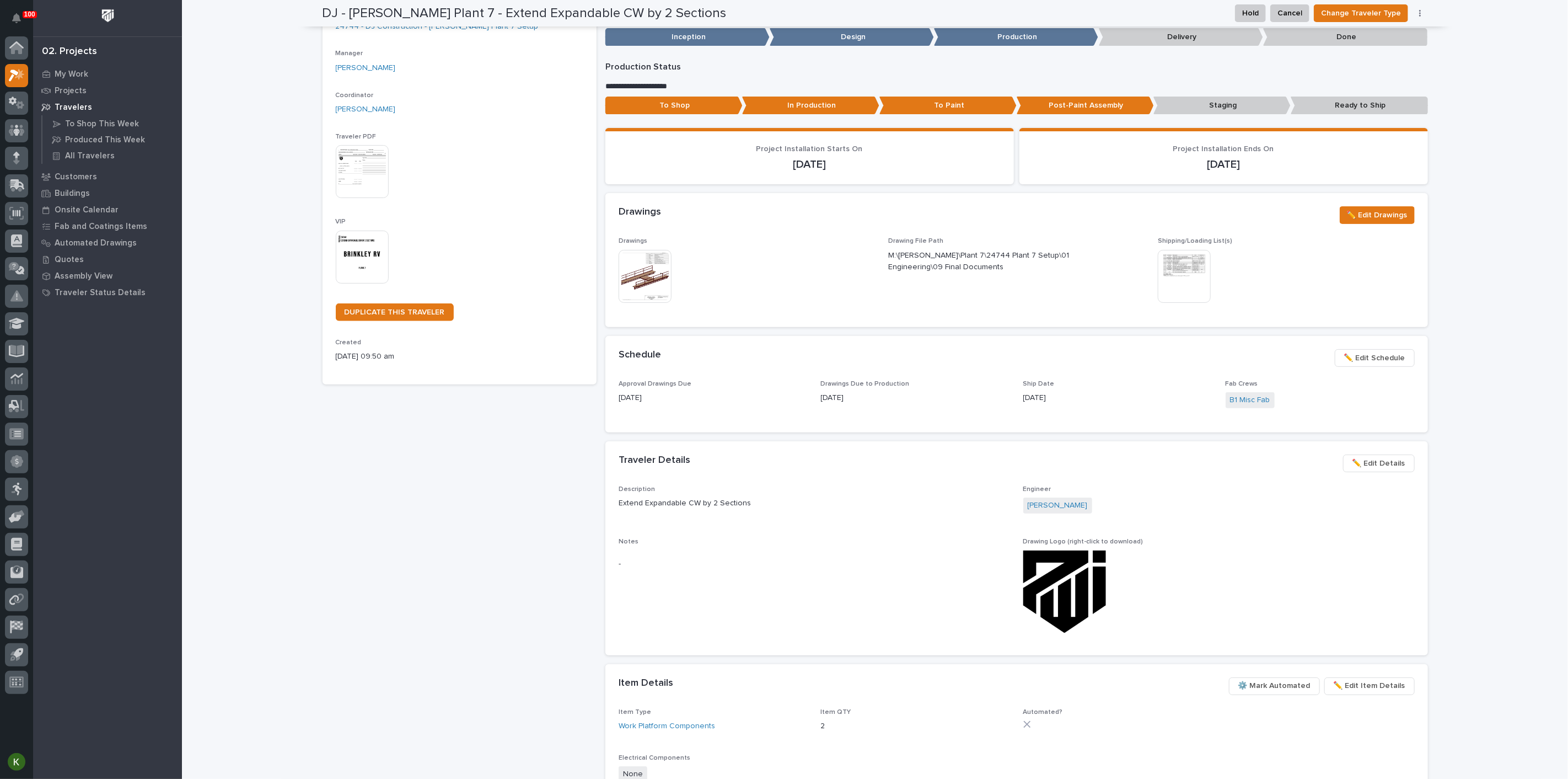
click at [1188, 303] on img at bounding box center [1184, 276] width 53 height 53
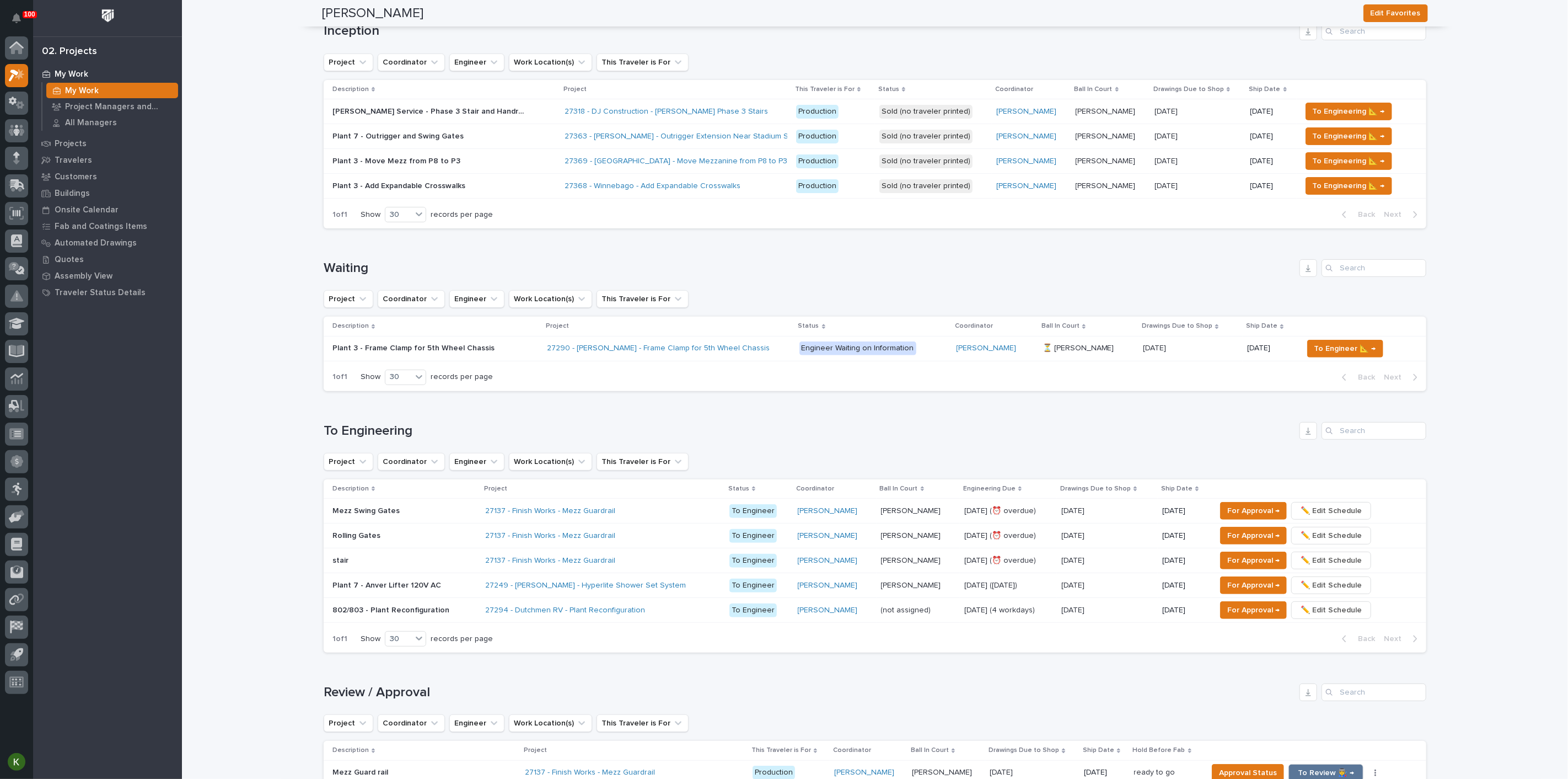
scroll to position [184, 0]
